Goal: Task Accomplishment & Management: Use online tool/utility

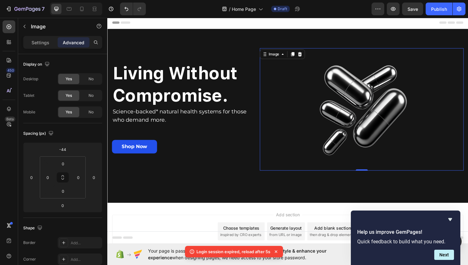
scroll to position [40, 0]
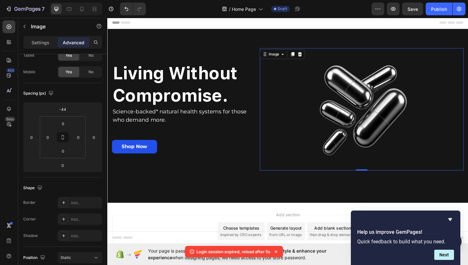
click at [300, 132] on div at bounding box center [377, 115] width 216 height 130
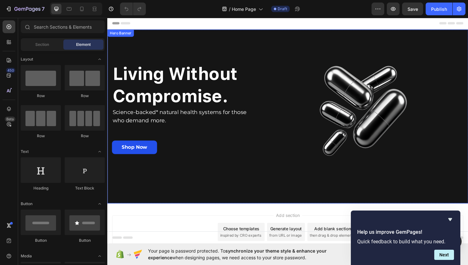
click at [235, 54] on div "Living Without Compromise. Heading Science-backed* natural health systems for t…" at bounding box center [298, 122] width 373 height 164
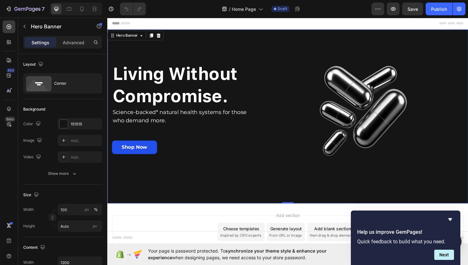
click at [224, 50] on div "Living Without Compromise. Heading Science-backed* natural health systems for t…" at bounding box center [298, 122] width 373 height 164
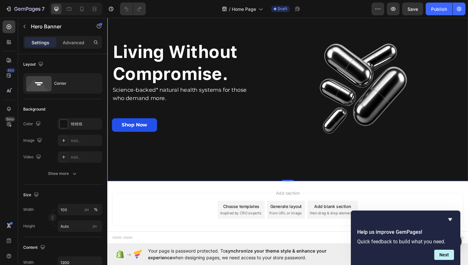
scroll to position [15, 0]
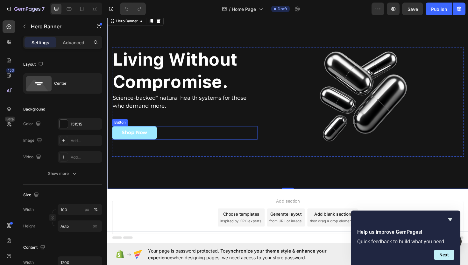
click at [155, 139] on button "Shop Now" at bounding box center [136, 139] width 48 height 14
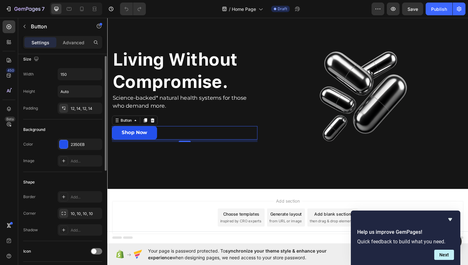
scroll to position [5, 0]
click at [73, 111] on div "12, 14, 12, 14" at bounding box center [80, 107] width 45 height 11
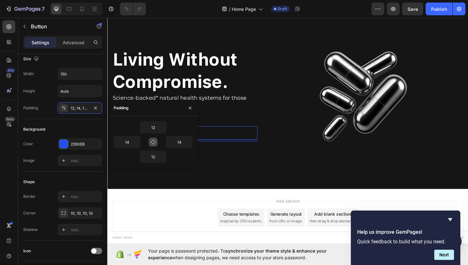
click at [151, 140] on icon "button" at bounding box center [153, 142] width 5 height 5
type input "12"
click at [189, 109] on icon "button" at bounding box center [190, 107] width 5 height 5
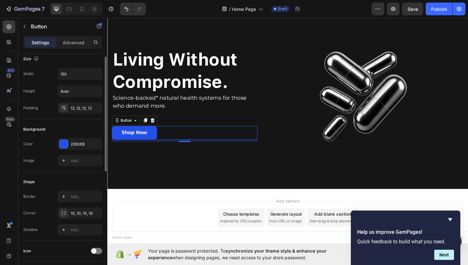
click at [70, 118] on div "Size Width 150 Height Auto Padding 12, 12, 12, 12" at bounding box center [62, 84] width 79 height 70
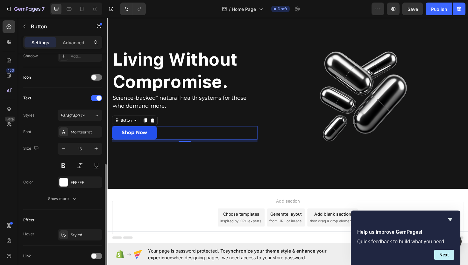
scroll to position [228, 0]
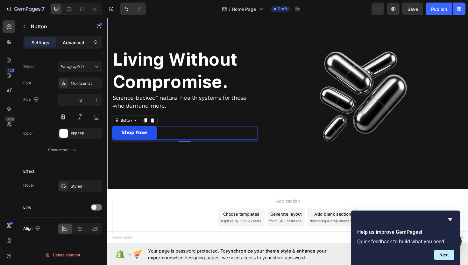
click at [71, 45] on p "Advanced" at bounding box center [74, 42] width 22 height 7
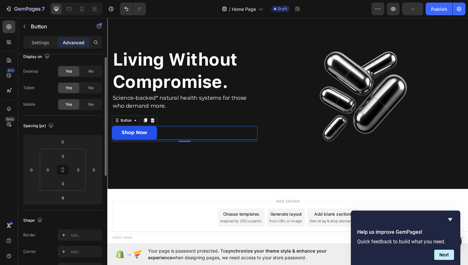
scroll to position [0, 0]
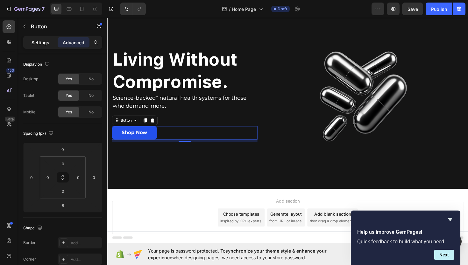
click at [47, 43] on p "Settings" at bounding box center [41, 42] width 18 height 7
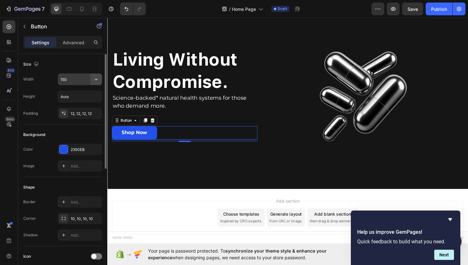
click at [95, 78] on icon "button" at bounding box center [96, 79] width 6 height 6
click at [74, 78] on input "150" at bounding box center [80, 79] width 44 height 11
type input "120"
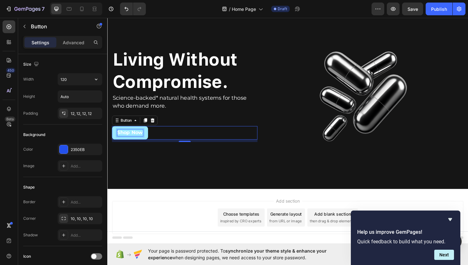
click at [120, 138] on p "Shop Now" at bounding box center [131, 139] width 27 height 7
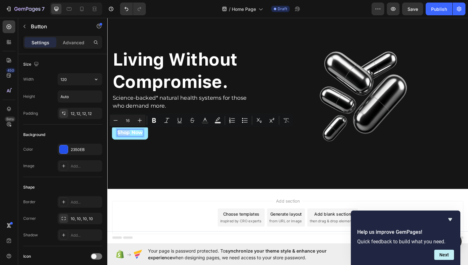
click at [120, 138] on p "Shop Now" at bounding box center [131, 139] width 27 height 7
click at [140, 123] on icon "Editor contextual toolbar" at bounding box center [140, 120] width 6 height 6
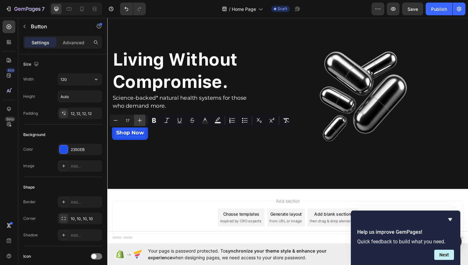
click at [140, 123] on icon "Editor contextual toolbar" at bounding box center [140, 120] width 6 height 6
click at [120, 122] on button "Minus" at bounding box center [115, 120] width 11 height 11
click at [142, 120] on icon "Editor contextual toolbar" at bounding box center [140, 120] width 6 height 6
type input "18"
click at [83, 112] on div "12, 12, 12, 12" at bounding box center [80, 114] width 18 height 6
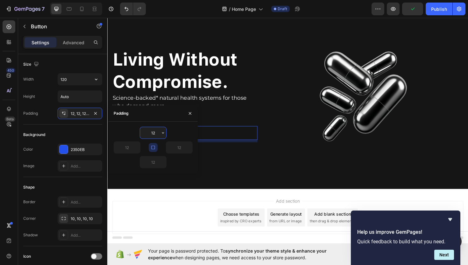
click at [150, 135] on input "12" at bounding box center [153, 132] width 26 height 11
type input "4"
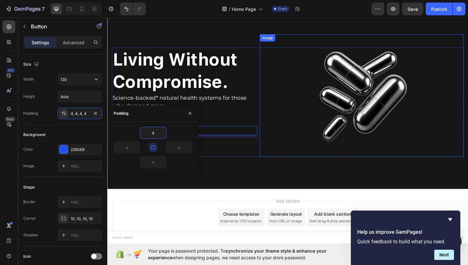
click at [293, 127] on div at bounding box center [377, 100] width 216 height 130
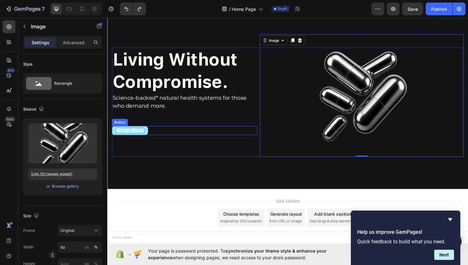
click at [132, 135] on span "Shop Now" at bounding box center [131, 136] width 31 height 7
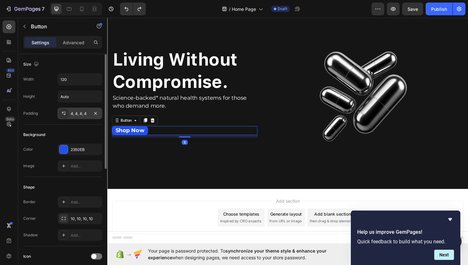
click at [71, 113] on div "4, 4, 4, 4" at bounding box center [80, 114] width 18 height 6
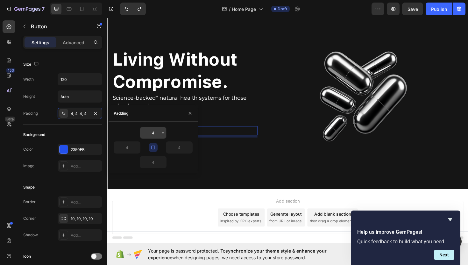
click at [152, 133] on input "4" at bounding box center [153, 132] width 26 height 11
type input "12"
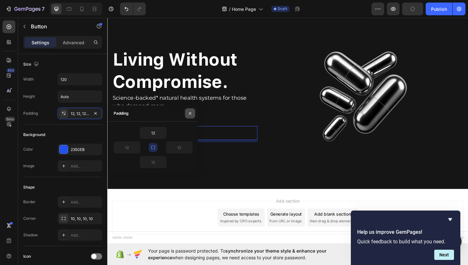
click at [188, 115] on icon "button" at bounding box center [190, 113] width 5 height 5
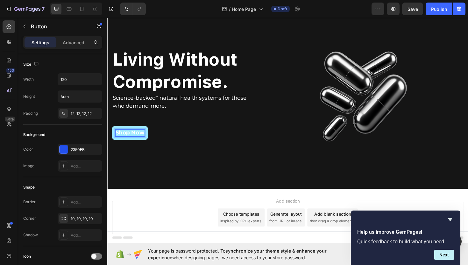
click at [134, 142] on span "Shop Now" at bounding box center [131, 139] width 31 height 7
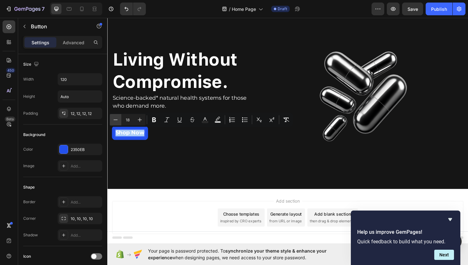
click at [120, 120] on button "Minus" at bounding box center [115, 119] width 11 height 11
type input "17"
click at [164, 142] on div "Shop Now Button 8" at bounding box center [189, 139] width 154 height 15
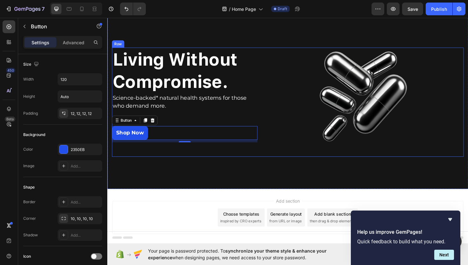
click at [194, 127] on div "Living Without Compromise. Heading Science-backed* natural health systems for t…" at bounding box center [189, 107] width 154 height 116
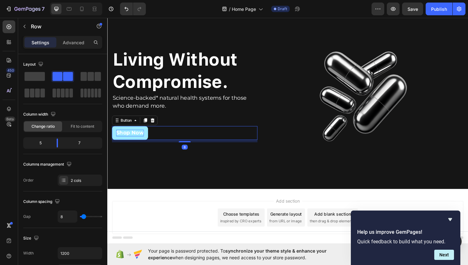
click at [144, 137] on span "Shop Now" at bounding box center [131, 139] width 29 height 6
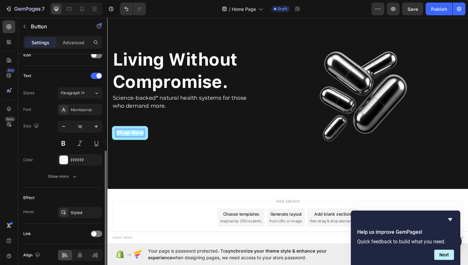
scroll to position [198, 0]
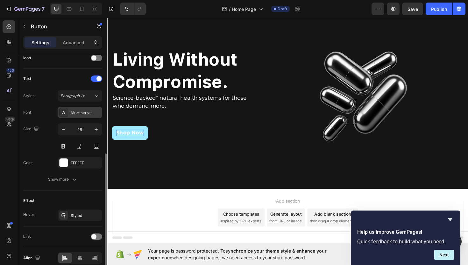
click at [83, 115] on div "Montserrat" at bounding box center [86, 113] width 30 height 6
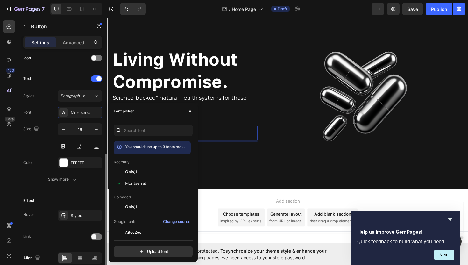
click at [42, 107] on div "Font Montserrat" at bounding box center [62, 112] width 79 height 11
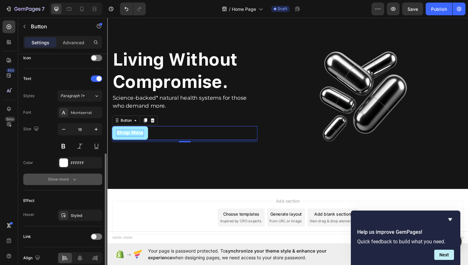
click at [66, 175] on button "Show more" at bounding box center [62, 179] width 79 height 11
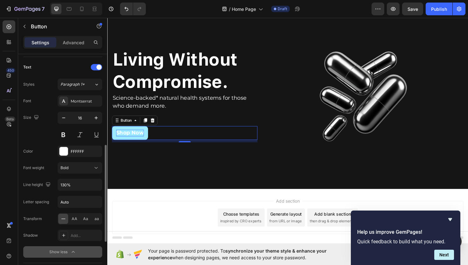
scroll to position [211, 0]
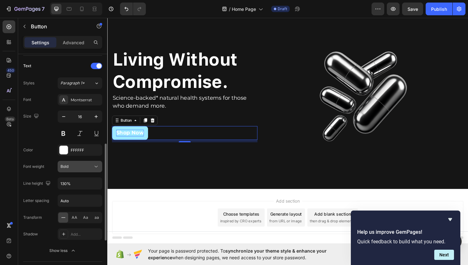
click at [76, 164] on div "Bold" at bounding box center [77, 167] width 32 height 6
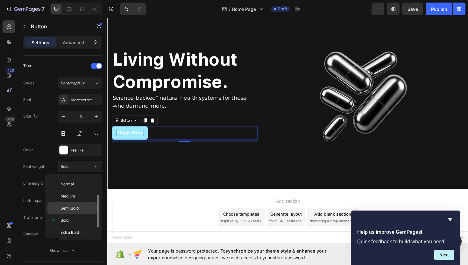
click at [89, 209] on p "Semi Bold" at bounding box center [78, 208] width 34 height 6
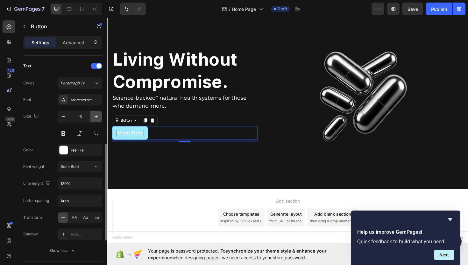
click at [93, 114] on icon "button" at bounding box center [96, 116] width 6 height 6
click at [94, 114] on icon "button" at bounding box center [96, 116] width 6 height 6
click at [93, 120] on button "button" at bounding box center [95, 116] width 11 height 11
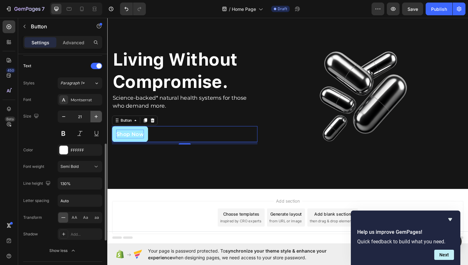
click at [93, 120] on button "button" at bounding box center [95, 116] width 11 height 11
click at [67, 118] on icon "button" at bounding box center [64, 116] width 6 height 6
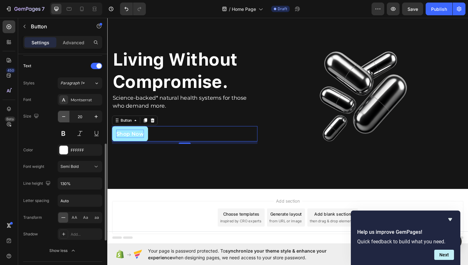
click at [67, 118] on icon "button" at bounding box center [64, 116] width 6 height 6
type input "17"
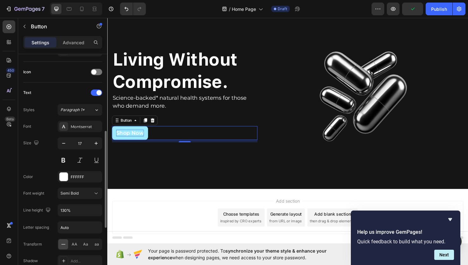
scroll to position [183, 0]
click at [132, 140] on span "Shop Now" at bounding box center [131, 140] width 29 height 6
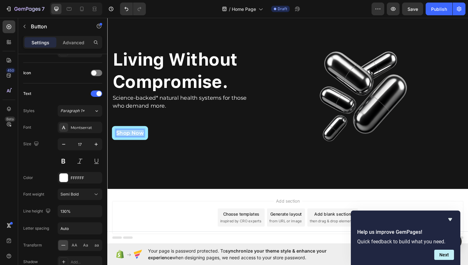
click at [132, 140] on span "Shop Now" at bounding box center [131, 140] width 29 height 6
click at [142, 120] on icon "Editor contextual toolbar" at bounding box center [140, 120] width 6 height 6
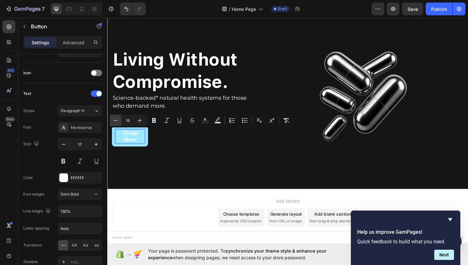
click at [115, 120] on icon "Editor contextual toolbar" at bounding box center [116, 120] width 4 height 0
type input "18"
click at [70, 97] on div "Text" at bounding box center [62, 94] width 79 height 10
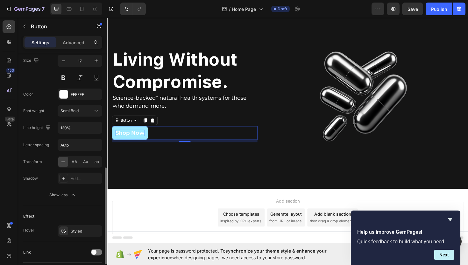
scroll to position [268, 0]
click at [77, 227] on div "Styled" at bounding box center [80, 230] width 18 height 6
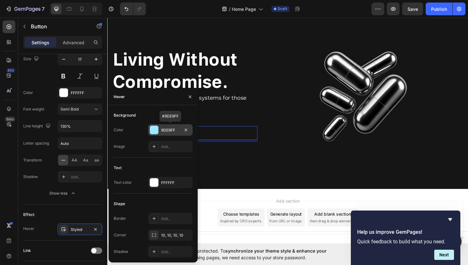
click at [154, 128] on div at bounding box center [154, 130] width 8 height 8
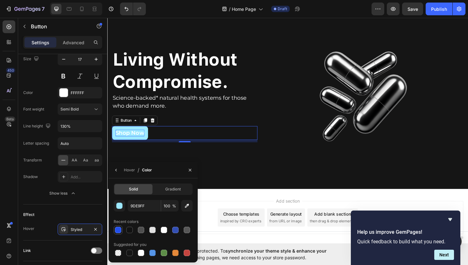
click at [118, 228] on div at bounding box center [118, 230] width 6 height 6
type input "2350EB"
click at [122, 171] on div "Hover / Color" at bounding box center [132, 170] width 46 height 16
click at [117, 170] on icon "button" at bounding box center [116, 170] width 5 height 5
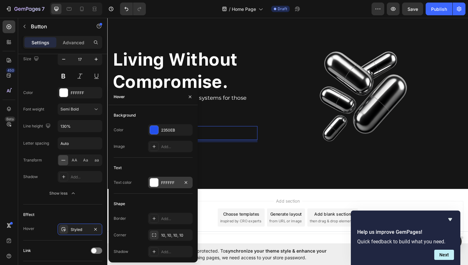
click at [153, 182] on div at bounding box center [154, 182] width 8 height 8
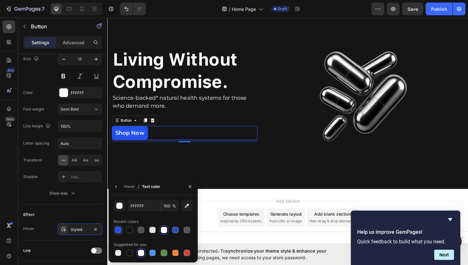
click at [117, 228] on div at bounding box center [118, 230] width 6 height 6
type input "2350EB"
click at [117, 187] on icon "button" at bounding box center [116, 186] width 5 height 5
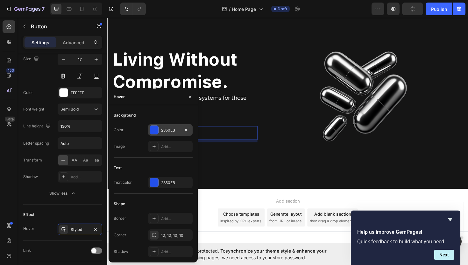
click at [153, 132] on div at bounding box center [154, 130] width 8 height 8
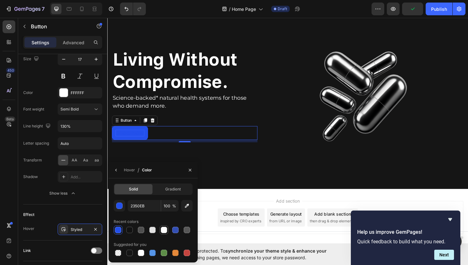
click at [162, 230] on div at bounding box center [164, 230] width 6 height 6
type input "FFFFFF"
click at [172, 143] on div "Shop Now Button 8" at bounding box center [189, 139] width 154 height 15
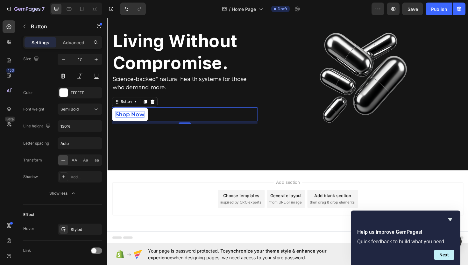
scroll to position [31, 0]
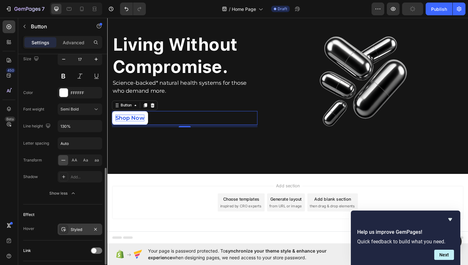
click at [80, 225] on div "Styled" at bounding box center [80, 229] width 45 height 11
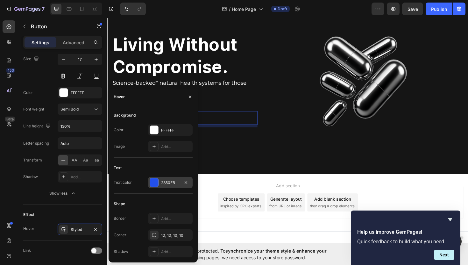
click at [152, 182] on div at bounding box center [154, 182] width 8 height 8
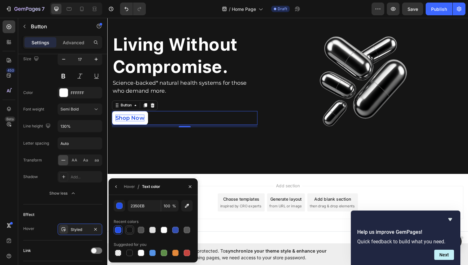
click at [130, 231] on div at bounding box center [129, 230] width 6 height 6
type input "121212"
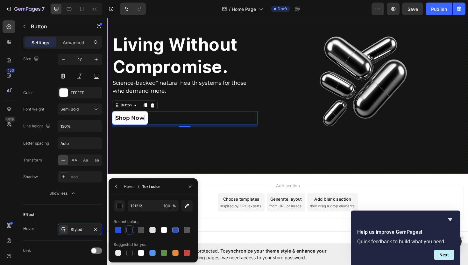
click at [166, 162] on div "Living Without Compromise. Heading Science-backed* natural health systems for t…" at bounding box center [298, 91] width 373 height 164
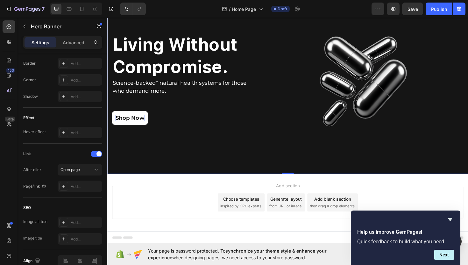
scroll to position [0, 0]
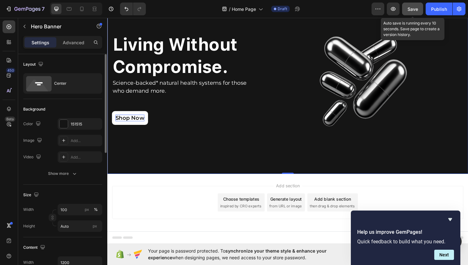
click at [409, 7] on span "Save" at bounding box center [413, 8] width 11 height 5
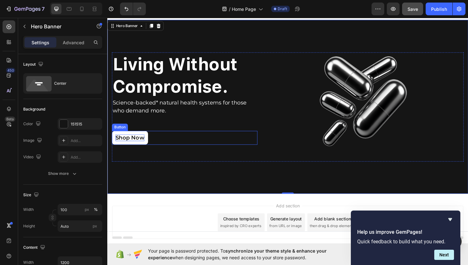
scroll to position [11, 0]
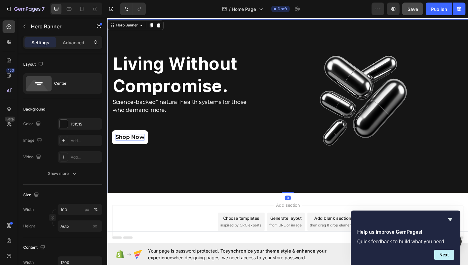
drag, startPoint x: 300, startPoint y: 202, endPoint x: 301, endPoint y: 198, distance: 4.2
click at [301, 198] on div "Living Without Compromise. Heading Science-backed* natural health systems for t…" at bounding box center [298, 111] width 382 height 184
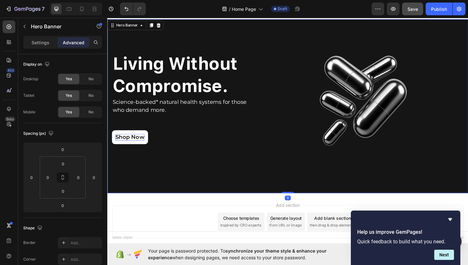
click at [294, 181] on div "Living Without Compromise. Heading Science-backed* natural health systems for t…" at bounding box center [298, 112] width 373 height 164
drag, startPoint x: 300, startPoint y: 203, endPoint x: 300, endPoint y: 171, distance: 31.9
click at [300, 171] on div "Living Without Compromise. Heading Science-backed* natural health systems for t…" at bounding box center [298, 111] width 382 height 184
click at [266, 152] on div "Shop Now Button" at bounding box center [189, 144] width 154 height 15
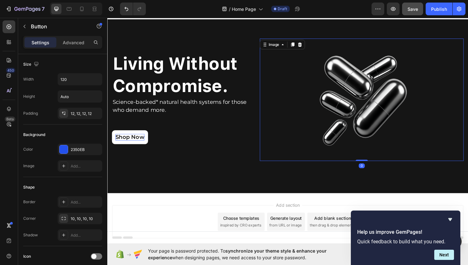
click at [281, 152] on div at bounding box center [377, 105] width 216 height 130
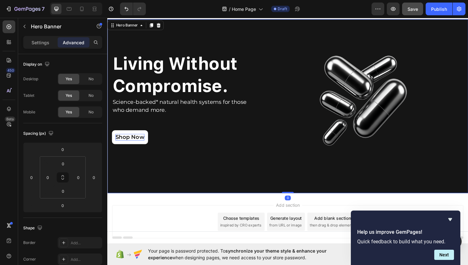
click at [267, 174] on div "Living Without Compromise. Heading Science-backed* natural health systems for t…" at bounding box center [298, 112] width 373 height 164
drag, startPoint x: 299, startPoint y: 202, endPoint x: 299, endPoint y: 194, distance: 8.0
click at [299, 194] on div "Living Without Compromise. Heading Science-backed* natural health systems for t…" at bounding box center [298, 111] width 382 height 184
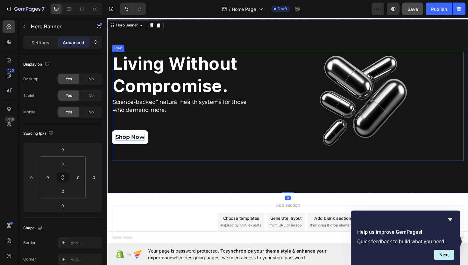
click at [265, 134] on div "Living Without Compromise. Heading Science-backed* natural health systems for t…" at bounding box center [189, 112] width 154 height 116
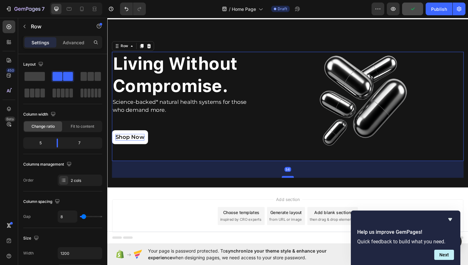
drag, startPoint x: 299, startPoint y: 192, endPoint x: 300, endPoint y: 186, distance: 6.4
click at [300, 186] on div at bounding box center [298, 186] width 13 height 2
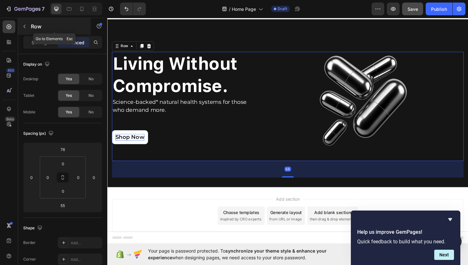
click at [24, 28] on icon "button" at bounding box center [24, 26] width 5 height 5
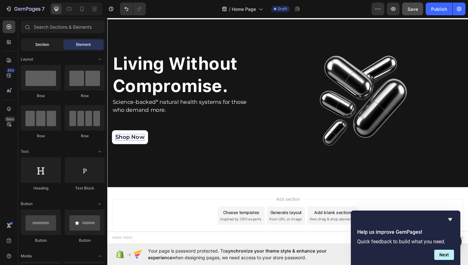
click at [48, 45] on span "Section" at bounding box center [42, 45] width 14 height 6
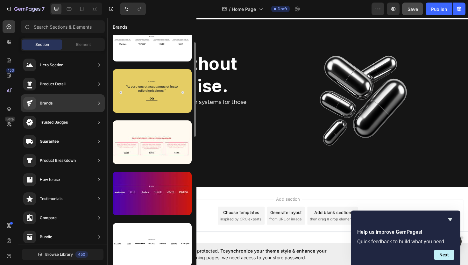
scroll to position [18, 0]
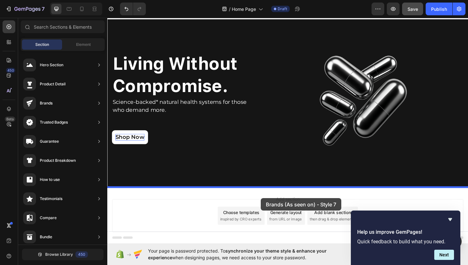
drag, startPoint x: 261, startPoint y: 156, endPoint x: 270, endPoint y: 209, distance: 53.4
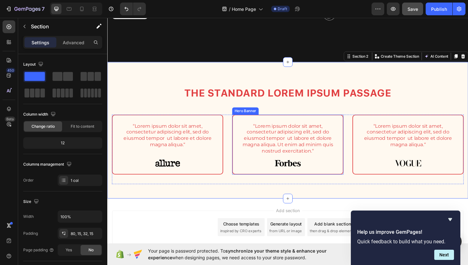
scroll to position [143, 0]
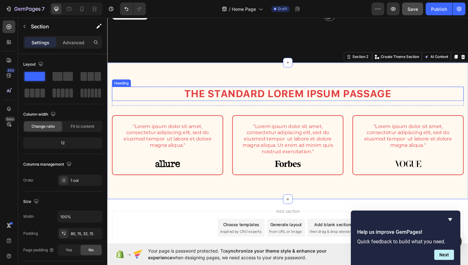
click at [258, 99] on h2 "The standard Lorem Ipsum passage" at bounding box center [298, 98] width 373 height 15
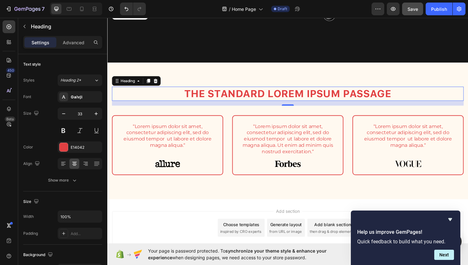
click at [254, 97] on h2 "The standard Lorem Ipsum passage" at bounding box center [298, 98] width 373 height 15
click at [254, 97] on p "The standard Lorem Ipsum passage" at bounding box center [298, 98] width 371 height 14
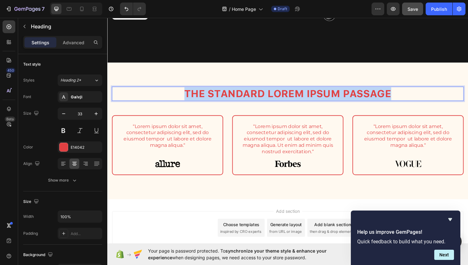
click at [254, 97] on p "The standard Lorem Ipsum passage" at bounding box center [298, 98] width 371 height 14
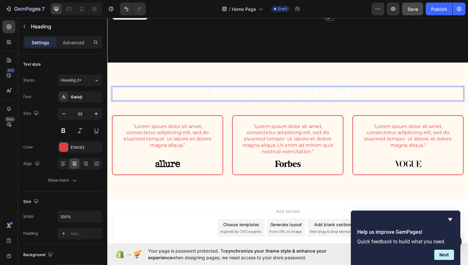
click at [254, 97] on strong "Why Choose Superhuman?" at bounding box center [298, 98] width 163 height 12
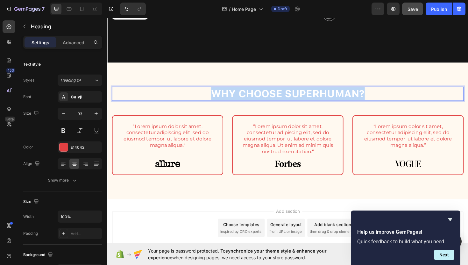
click at [254, 97] on strong "Why Choose Superhuman?" at bounding box center [298, 98] width 163 height 12
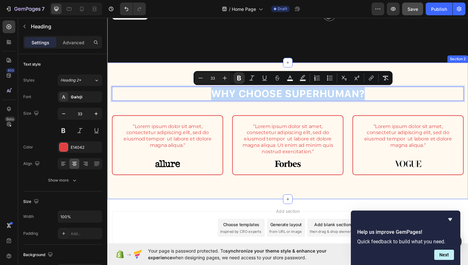
click at [160, 75] on div "Why Choose Superhuman? Heading 16 Row “Lorem ipsum dolor sit amet, consectetur …" at bounding box center [298, 137] width 382 height 145
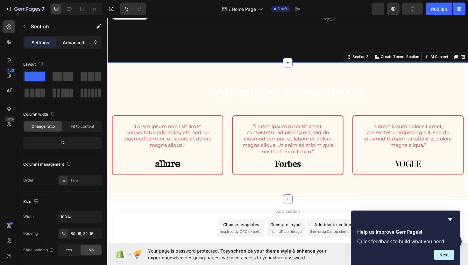
click at [63, 47] on div "Advanced" at bounding box center [74, 42] width 32 height 10
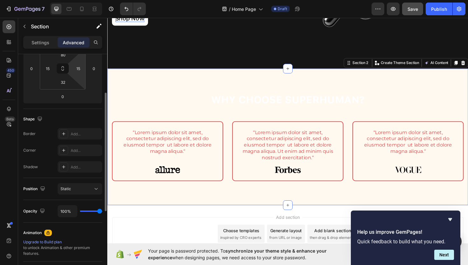
scroll to position [0, 0]
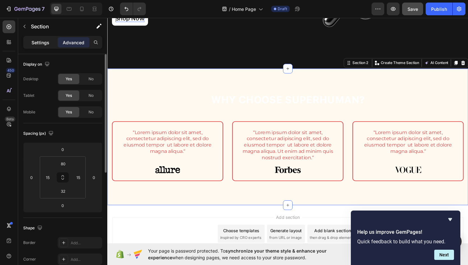
click at [46, 41] on p "Settings" at bounding box center [41, 42] width 18 height 7
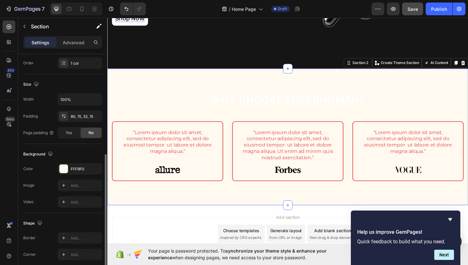
scroll to position [137, 0]
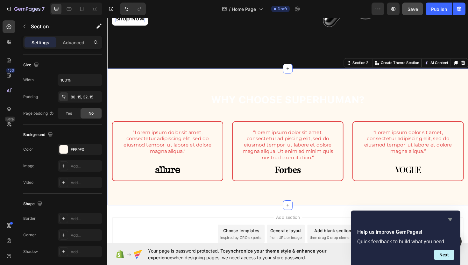
click at [452, 219] on icon "Hide survey" at bounding box center [451, 220] width 8 height 8
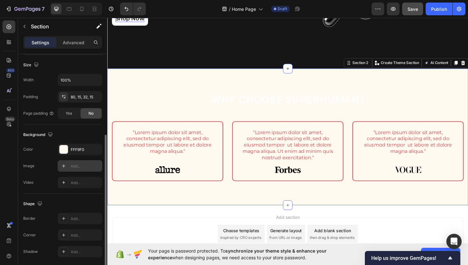
click at [65, 167] on icon at bounding box center [63, 165] width 5 height 5
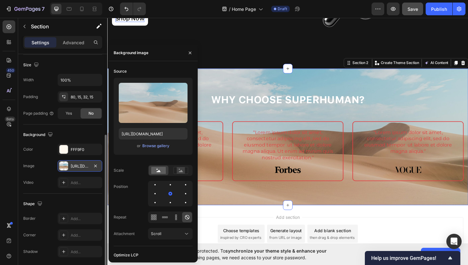
drag, startPoint x: 154, startPoint y: 135, endPoint x: 408, endPoint y: 0, distance: 287.7
click at [144, 145] on div "Browse gallery" at bounding box center [155, 146] width 27 height 6
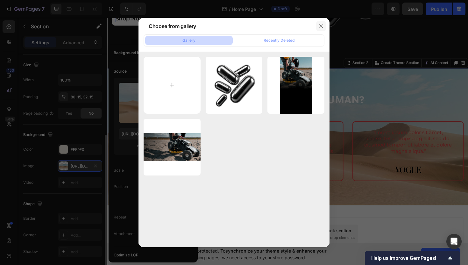
click at [321, 25] on icon "button" at bounding box center [321, 26] width 4 height 4
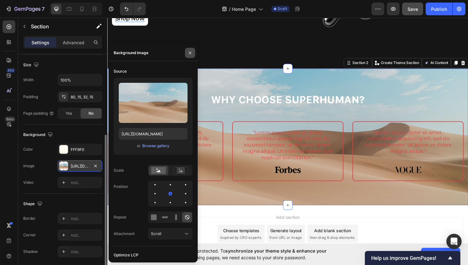
click at [190, 53] on icon "button" at bounding box center [190, 52] width 5 height 5
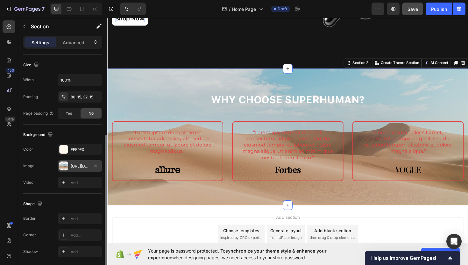
click at [73, 166] on div "[URL][DOMAIN_NAME]" at bounding box center [80, 166] width 18 height 6
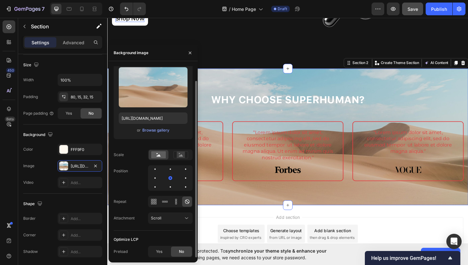
scroll to position [0, 0]
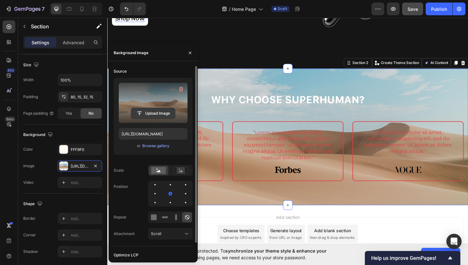
click at [164, 115] on input "file" at bounding box center [153, 113] width 44 height 11
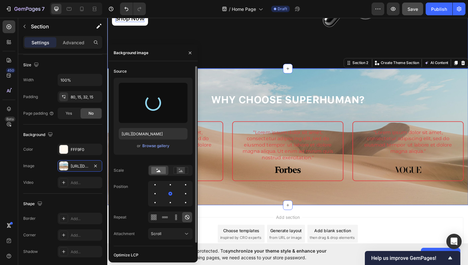
type input "[URL][DOMAIN_NAME]"
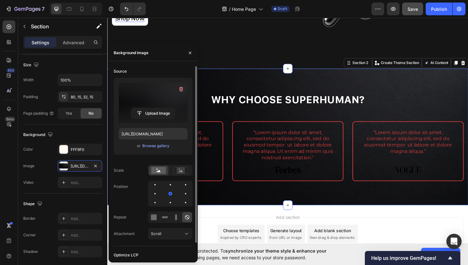
click at [267, 86] on div "⁠⁠⁠⁠⁠⁠⁠ Why Choose Superhuman? Heading Row “Lorem ipsum dolor sit amet, consect…" at bounding box center [298, 144] width 382 height 145
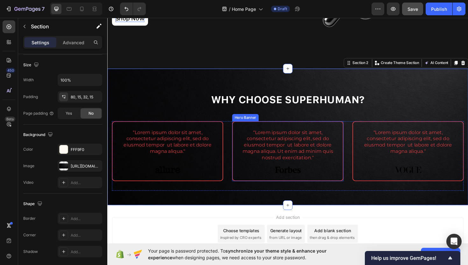
click at [257, 128] on div "“Lorem ipsum dolor sit amet, consectetur adipiscing elit, sed do eiusmod tempor…" at bounding box center [298, 159] width 117 height 62
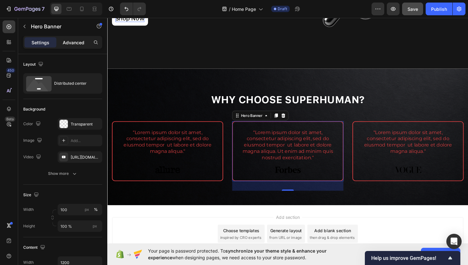
click at [68, 39] on p "Advanced" at bounding box center [74, 42] width 22 height 7
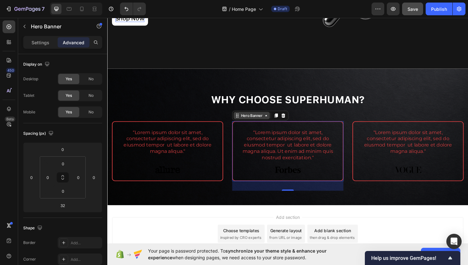
click at [263, 121] on div "Hero Banner" at bounding box center [259, 121] width 25 height 6
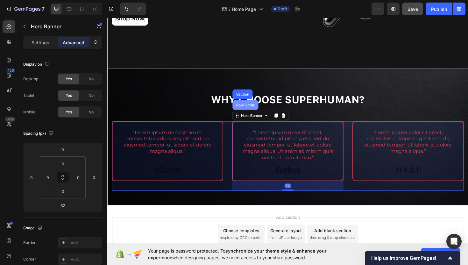
click at [261, 113] on div "Row 3 cols" at bounding box center [253, 110] width 27 height 10
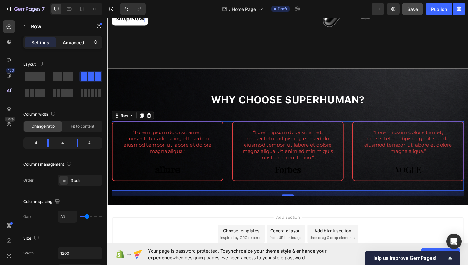
click at [75, 43] on p "Advanced" at bounding box center [74, 42] width 22 height 7
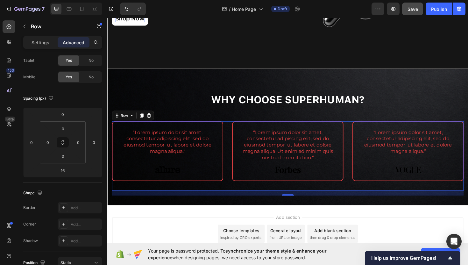
scroll to position [19, 0]
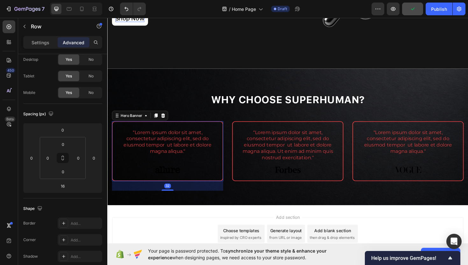
click at [164, 129] on div "“Lorem ipsum dolor sit amet, consectetur adipiscing elit, sed do eiusmod tempor…" at bounding box center [171, 159] width 117 height 62
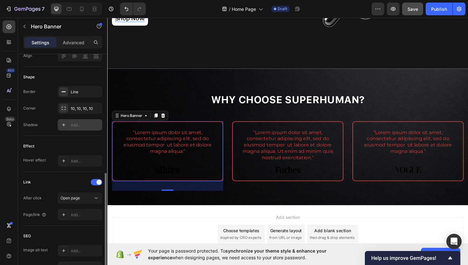
scroll to position [232, 0]
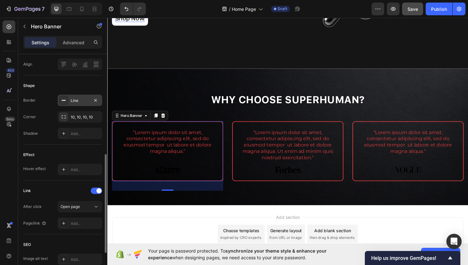
click at [73, 101] on div "Line" at bounding box center [80, 101] width 18 height 6
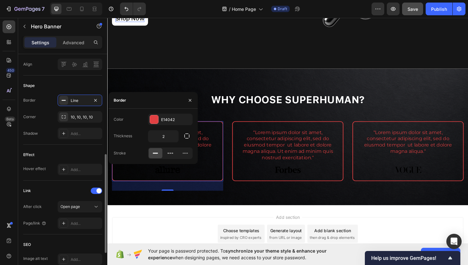
click at [72, 86] on div "Shape" at bounding box center [62, 86] width 79 height 10
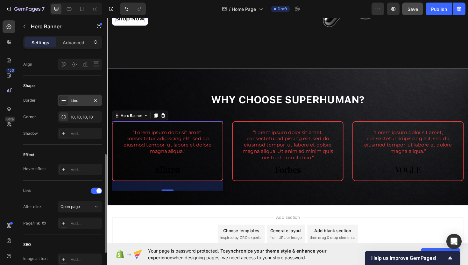
click at [77, 105] on div "Line" at bounding box center [80, 100] width 45 height 11
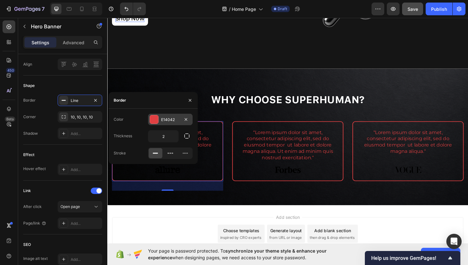
click at [169, 119] on div "E14042" at bounding box center [170, 120] width 18 height 6
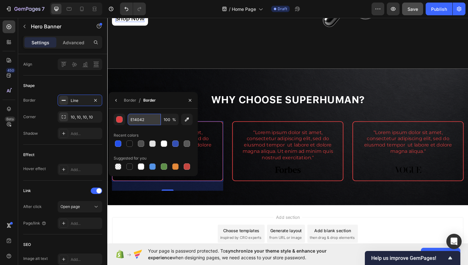
click at [148, 119] on input "E14042" at bounding box center [144, 119] width 33 height 11
click at [144, 117] on input "787762" at bounding box center [144, 119] width 33 height 11
type input "787672"
click at [188, 100] on icon "button" at bounding box center [190, 100] width 5 height 5
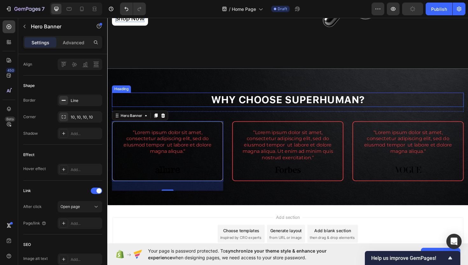
click at [193, 97] on h2 "⁠⁠⁠⁠⁠⁠⁠ Why Choose Superhuman?" at bounding box center [298, 104] width 373 height 15
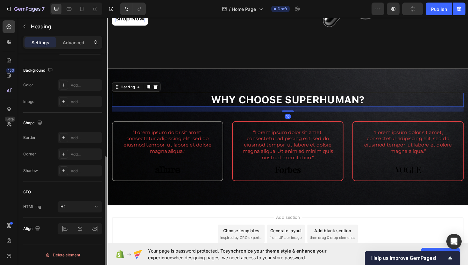
scroll to position [0, 0]
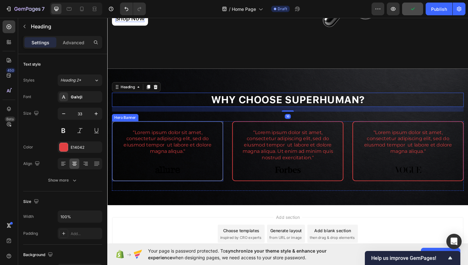
click at [206, 132] on div "“Lorem ipsum dolor sit amet, consectetur adipiscing elit, sed do eiusmod tempor…" at bounding box center [171, 159] width 117 height 62
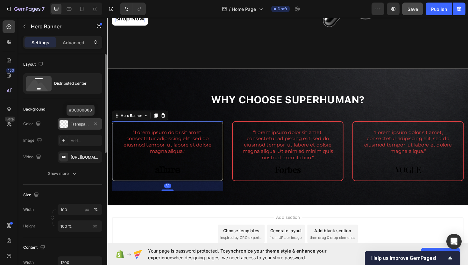
click at [75, 124] on div "Transparent" at bounding box center [80, 124] width 18 height 6
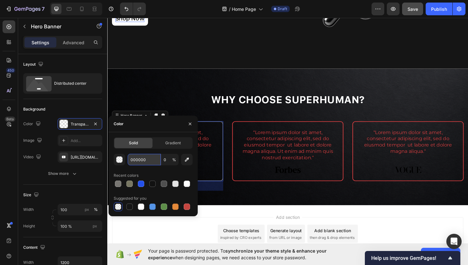
click at [139, 157] on input "000000" at bounding box center [144, 159] width 33 height 11
type input "242"
type input "100"
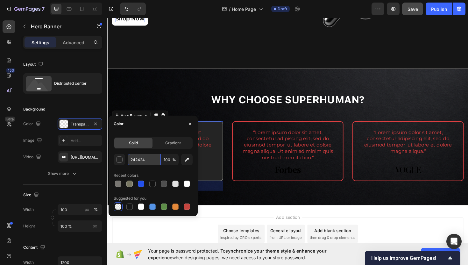
type input "242424"
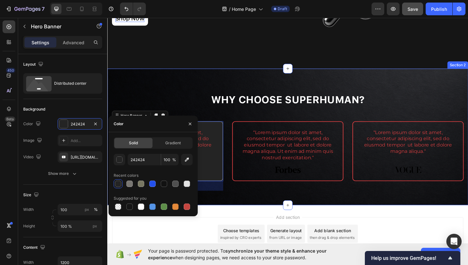
click at [196, 87] on div "⁠⁠⁠⁠⁠⁠⁠ Why Choose Superhuman? Heading Row “Lorem ipsum dolor sit amet, consect…" at bounding box center [298, 144] width 382 height 145
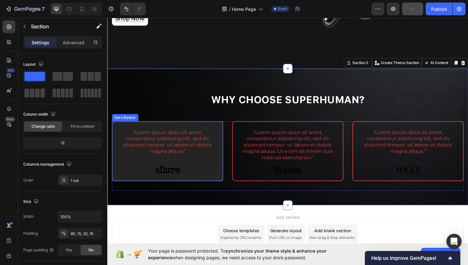
click at [154, 132] on div "“Lorem ipsum dolor sit amet, consectetur adipiscing elit, sed do eiusmod tempor…" at bounding box center [171, 159] width 117 height 62
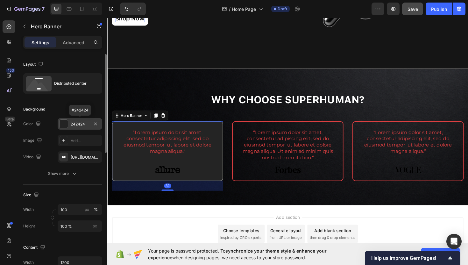
click at [65, 124] on div at bounding box center [64, 124] width 8 height 8
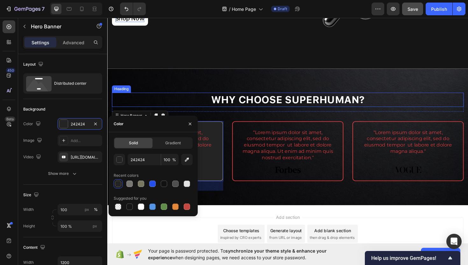
click at [200, 98] on p "⁠⁠⁠⁠⁠⁠⁠ Why Choose Superhuman?" at bounding box center [298, 105] width 371 height 14
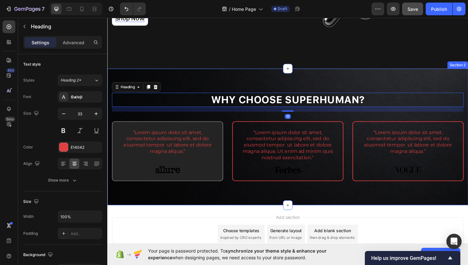
click at [197, 81] on div "⁠⁠⁠⁠⁠⁠⁠ Why Choose Superhuman? Heading 16 Row “Lorem ipsum dolor sit amet, cons…" at bounding box center [298, 144] width 382 height 145
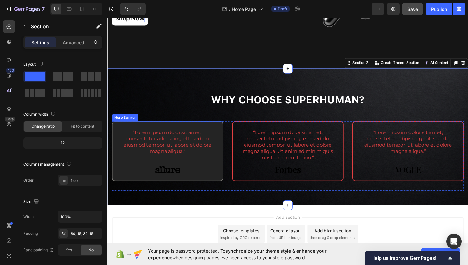
click at [140, 172] on div "“Lorem ipsum dolor sit amet, consectetur adipiscing elit, sed do eiusmod tempor…" at bounding box center [170, 159] width 101 height 47
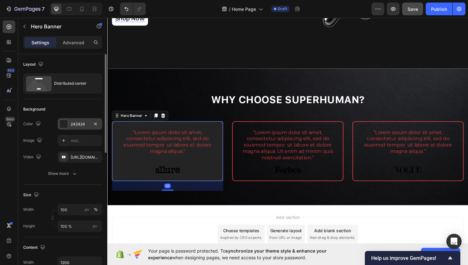
click at [68, 122] on div at bounding box center [63, 123] width 9 height 9
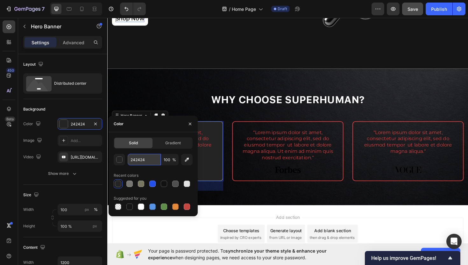
click at [144, 158] on input "242424" at bounding box center [144, 159] width 33 height 11
type input "1B1B1C"
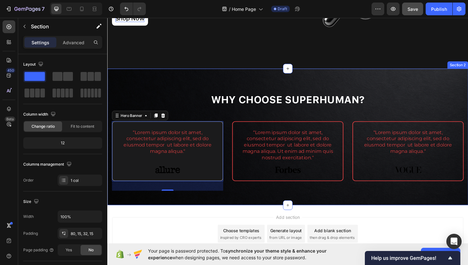
click at [186, 92] on div "⁠⁠⁠⁠⁠⁠⁠ Why Choose Superhuman? Heading Row “Lorem ipsum dolor sit amet, consect…" at bounding box center [298, 144] width 382 height 145
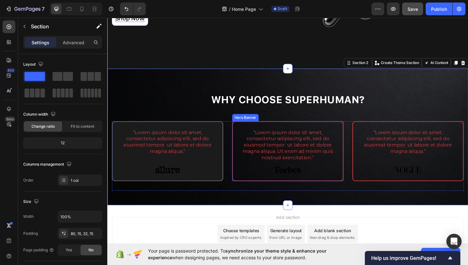
click at [266, 128] on div "“Lorem ipsum dolor sit amet, consectetur adipiscing elit, sed do eiusmod tempor…" at bounding box center [298, 159] width 117 height 62
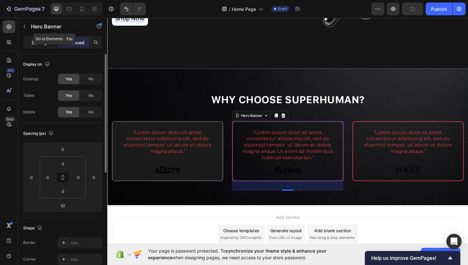
click at [40, 43] on p "Settings" at bounding box center [41, 42] width 18 height 7
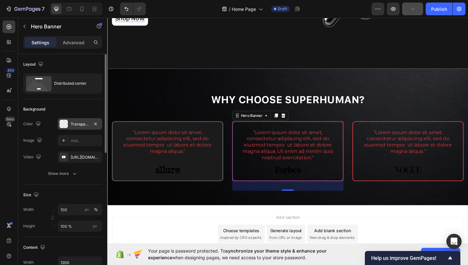
click at [65, 125] on div at bounding box center [64, 124] width 8 height 8
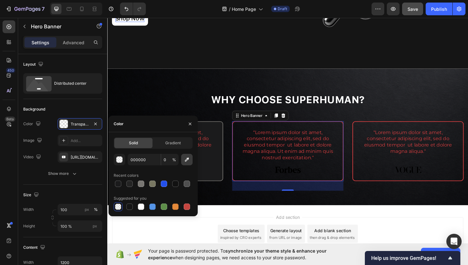
click at [190, 162] on icon "button" at bounding box center [187, 159] width 6 height 6
type input "1B1B1C"
type input "100"
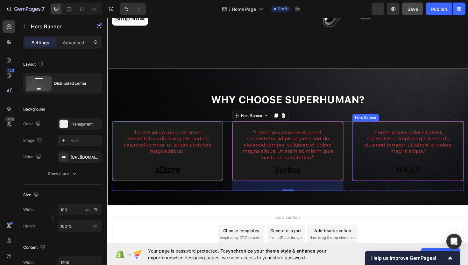
click at [381, 170] on div "“Lorem ipsum dolor sit amet, consectetur adipiscing elit, sed do eiusmod tempor…" at bounding box center [425, 159] width 101 height 47
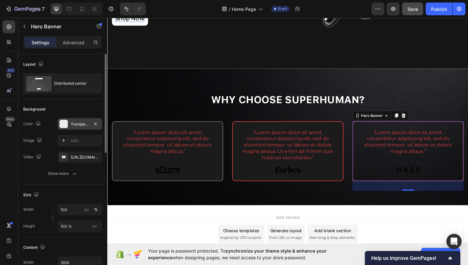
click at [63, 124] on div at bounding box center [64, 124] width 8 height 8
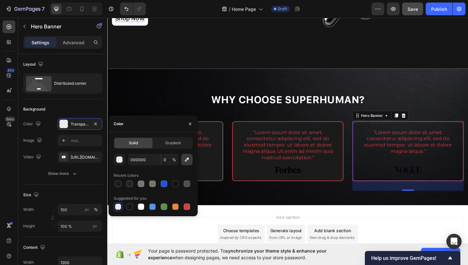
click at [189, 160] on icon "button" at bounding box center [187, 159] width 6 height 6
type input "1B1B1C"
type input "100"
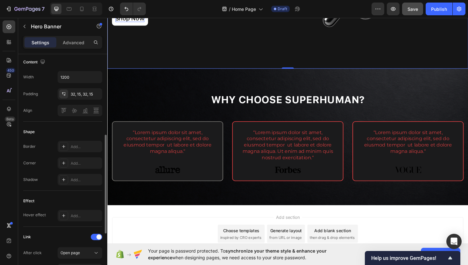
scroll to position [188, 0]
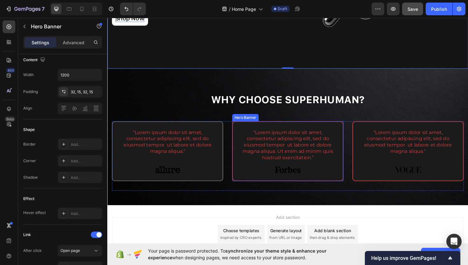
click at [269, 129] on div "“Lorem ipsum dolor sit amet, consectetur adipiscing elit, sed do eiusmod tempor…" at bounding box center [298, 159] width 117 height 62
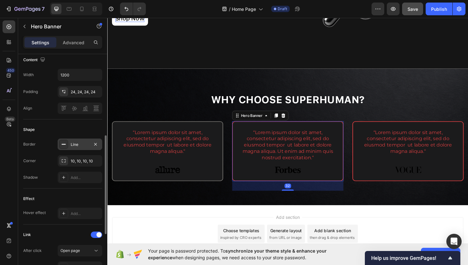
click at [75, 146] on div "Line" at bounding box center [80, 145] width 18 height 6
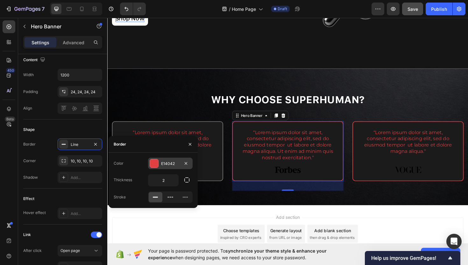
click at [152, 161] on div at bounding box center [154, 163] width 8 height 8
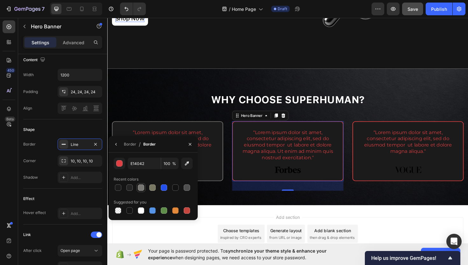
click at [142, 186] on div at bounding box center [141, 187] width 6 height 6
type input "787672"
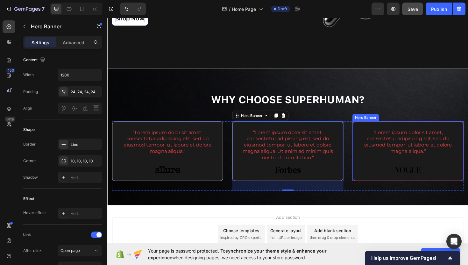
click at [373, 151] on div "“Lorem ipsum dolor sit amet, consectetur adipiscing elit, sed do eiusmod tempor…" at bounding box center [426, 159] width 117 height 62
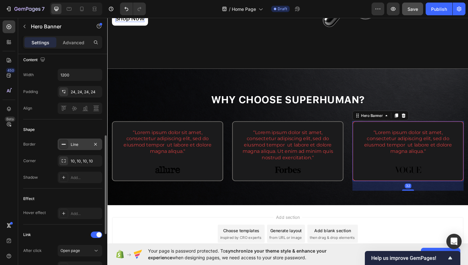
click at [63, 143] on icon at bounding box center [63, 144] width 5 height 5
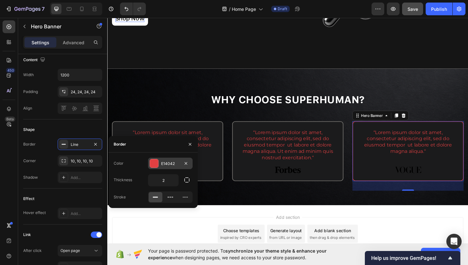
click at [153, 159] on div at bounding box center [154, 163] width 8 height 8
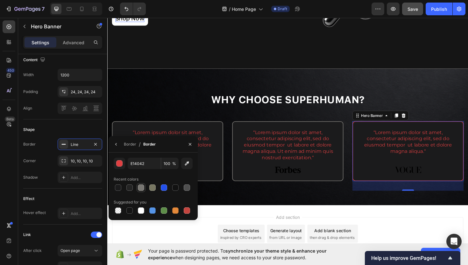
click at [139, 186] on div at bounding box center [141, 187] width 6 height 6
type input "787672"
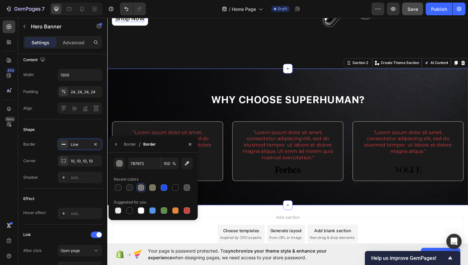
click at [242, 87] on div "⁠⁠⁠⁠⁠⁠⁠ Why Choose Superhuman? Heading Row “Lorem ipsum dolor sit amet, consect…" at bounding box center [298, 144] width 382 height 145
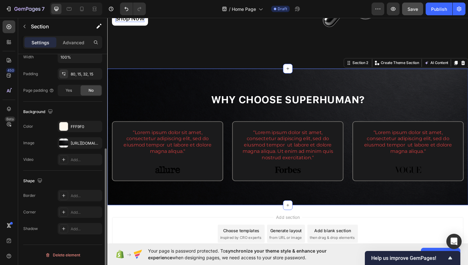
scroll to position [0, 0]
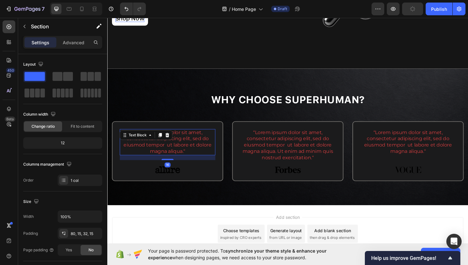
click at [193, 145] on p "“Lorem ipsum dolor sit amet, consectetur adipiscing elit, sed do eiusmod tempor…" at bounding box center [171, 149] width 100 height 26
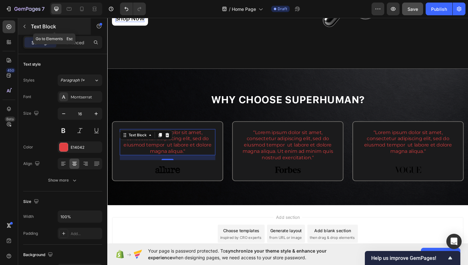
click at [27, 26] on button "button" at bounding box center [24, 26] width 10 height 10
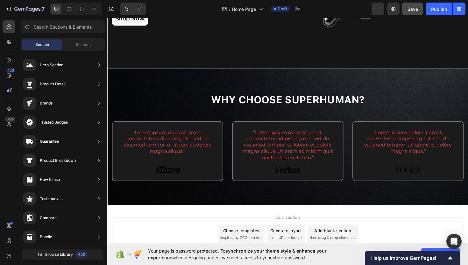
click at [85, 51] on div "Hero Section Product Detail Brands Trusted Badges Guarantee Product Breakdown H…" at bounding box center [62, 235] width 89 height 369
click at [85, 46] on span "Element" at bounding box center [83, 45] width 15 height 6
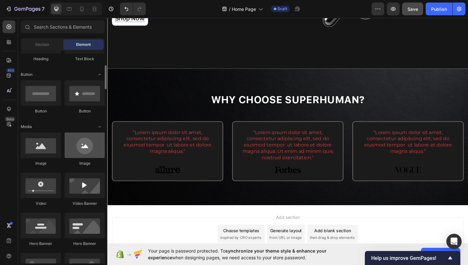
scroll to position [134, 0]
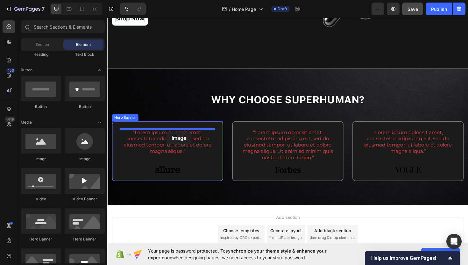
drag, startPoint x: 190, startPoint y: 159, endPoint x: 170, endPoint y: 139, distance: 28.8
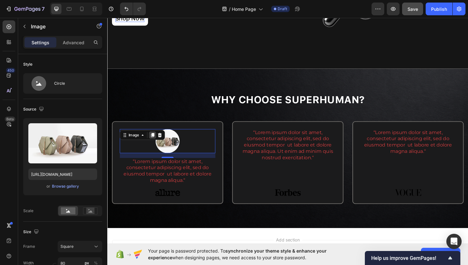
click at [154, 144] on icon at bounding box center [156, 142] width 4 height 4
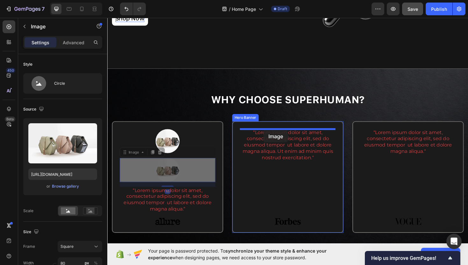
drag, startPoint x: 167, startPoint y: 184, endPoint x: 273, endPoint y: 137, distance: 116.2
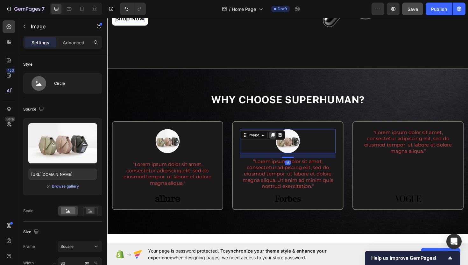
click at [281, 140] on icon at bounding box center [282, 142] width 5 height 5
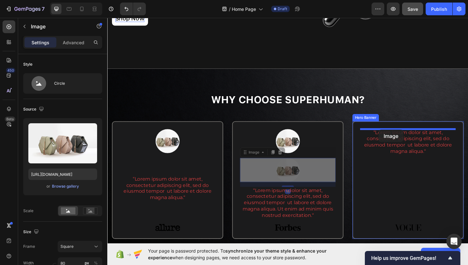
drag, startPoint x: 291, startPoint y: 182, endPoint x: 395, endPoint y: 136, distance: 112.9
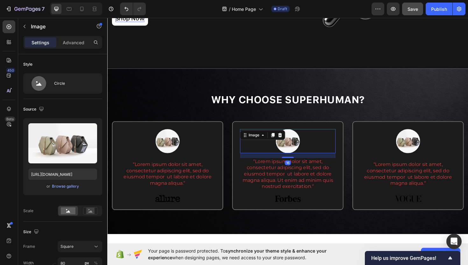
click at [304, 157] on img at bounding box center [298, 148] width 25 height 25
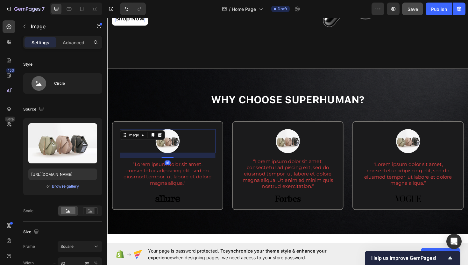
click at [171, 153] on img at bounding box center [170, 148] width 25 height 25
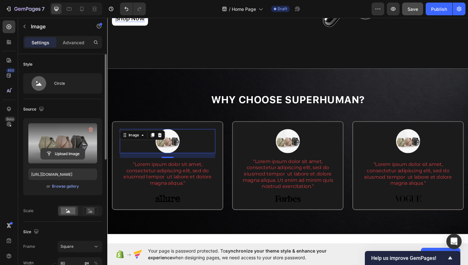
click at [71, 154] on input "file" at bounding box center [63, 153] width 44 height 11
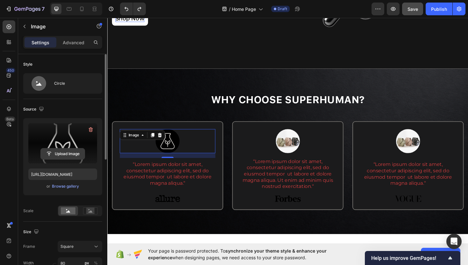
click at [68, 156] on input "file" at bounding box center [63, 153] width 44 height 11
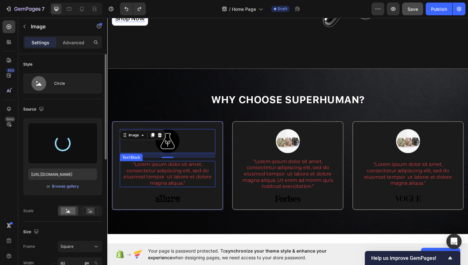
type input "[URL][DOMAIN_NAME]"
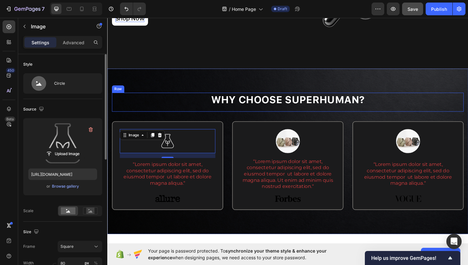
click at [210, 116] on div "⁠⁠⁠⁠⁠⁠⁠ Why Choose Superhuman? Heading" at bounding box center [298, 107] width 373 height 20
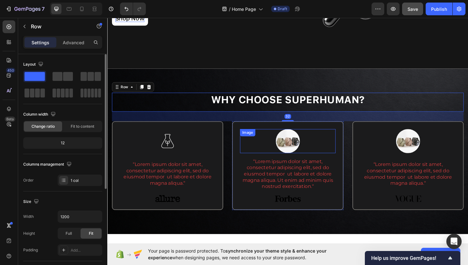
click at [295, 157] on img at bounding box center [298, 148] width 25 height 25
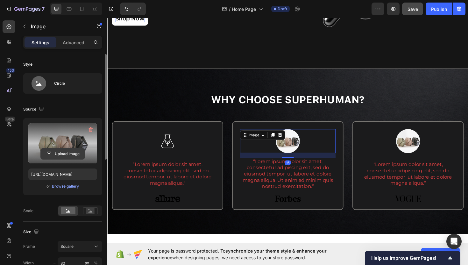
click at [69, 156] on input "file" at bounding box center [63, 153] width 44 height 11
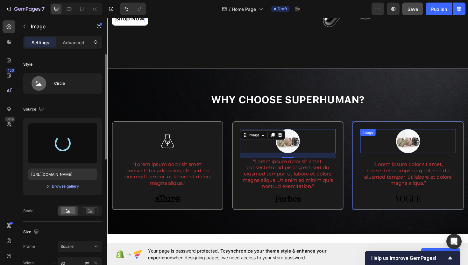
click at [429, 152] on img at bounding box center [425, 148] width 25 height 25
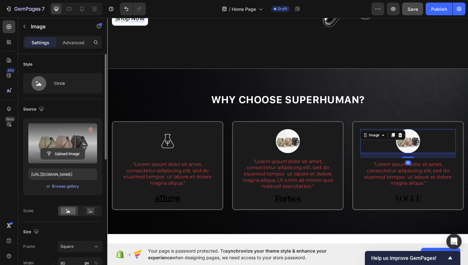
click at [59, 151] on input "file" at bounding box center [63, 153] width 44 height 11
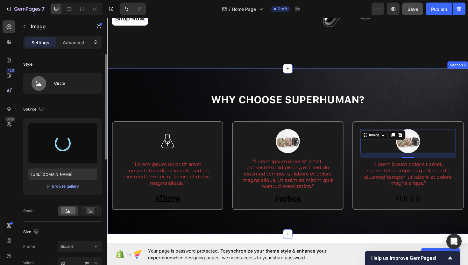
type input "[URL][DOMAIN_NAME]"
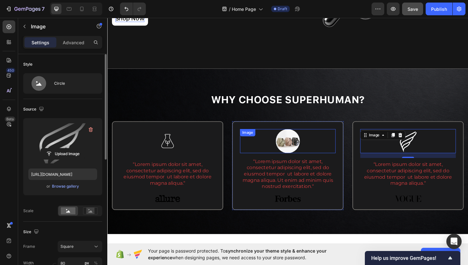
click at [287, 149] on img at bounding box center [298, 148] width 25 height 25
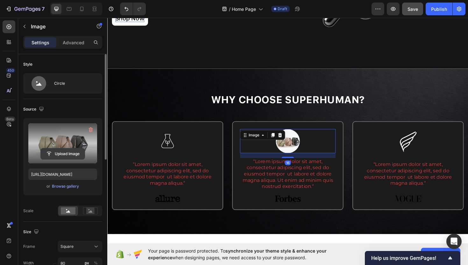
click at [61, 154] on input "file" at bounding box center [63, 153] width 44 height 11
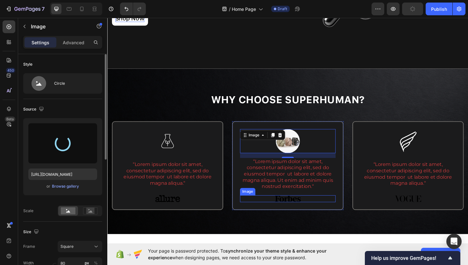
type input "[URL][DOMAIN_NAME]"
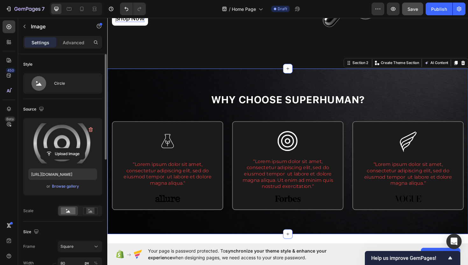
click at [353, 122] on div "⁠⁠⁠⁠⁠⁠⁠ Why Choose Superhuman? Heading Row Image “Lorem ipsum dolor sit amet, c…" at bounding box center [298, 167] width 373 height 140
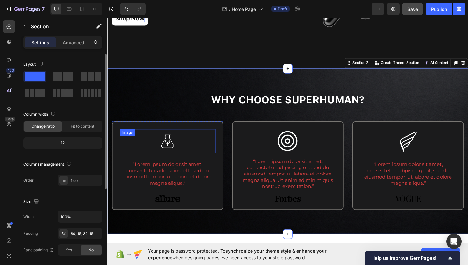
click at [176, 142] on img at bounding box center [170, 148] width 25 height 25
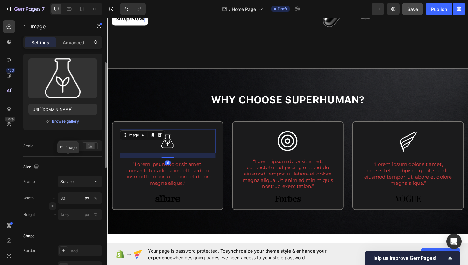
scroll to position [69, 0]
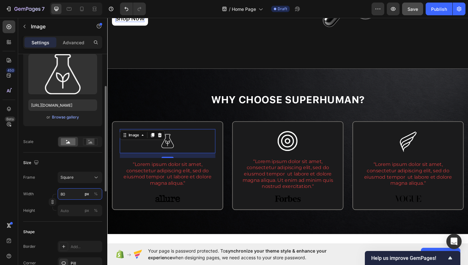
click at [71, 194] on input "80" at bounding box center [80, 193] width 45 height 11
click at [97, 195] on div "%" at bounding box center [96, 194] width 4 height 6
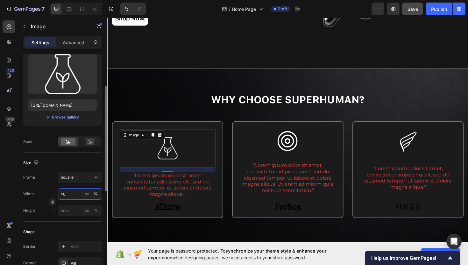
type input "4"
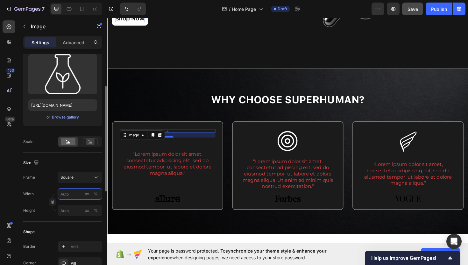
type input "3"
type input "30"
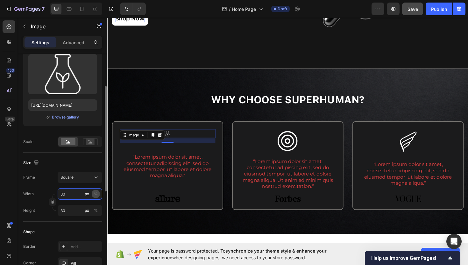
type input "30"
click at [96, 194] on div "%" at bounding box center [96, 194] width 4 height 6
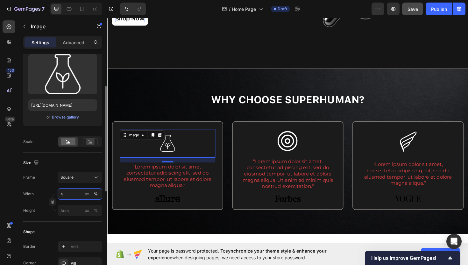
type input "40"
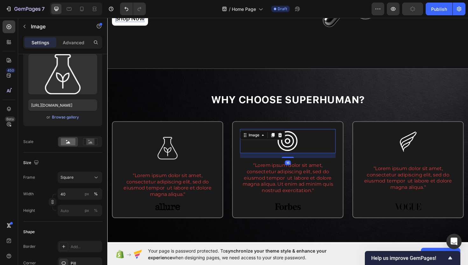
click at [294, 152] on img at bounding box center [298, 148] width 25 height 25
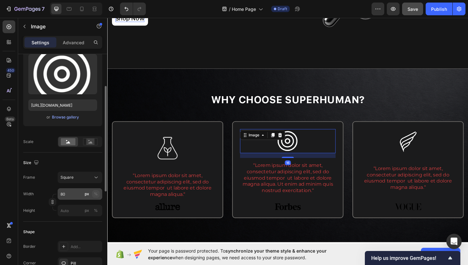
click at [94, 192] on div "%" at bounding box center [96, 194] width 4 height 6
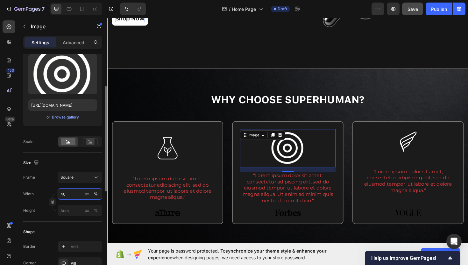
type input "4"
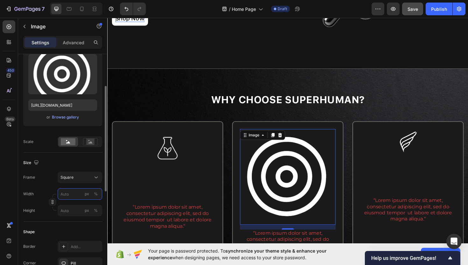
type input "3"
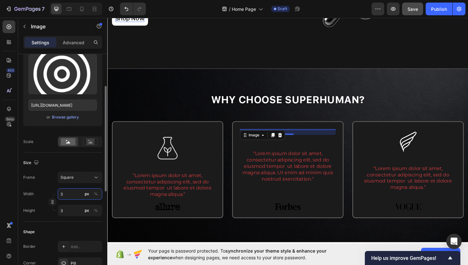
type input "30"
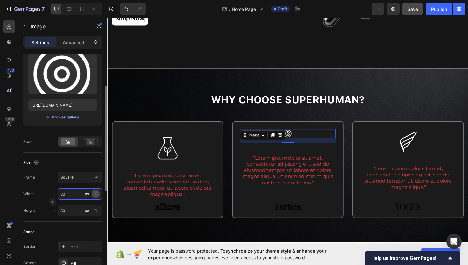
type input "30"
click at [96, 194] on div "%" at bounding box center [96, 194] width 4 height 6
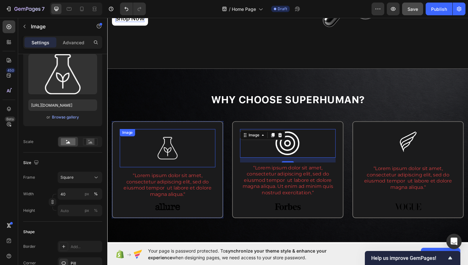
click at [205, 174] on div at bounding box center [170, 156] width 101 height 40
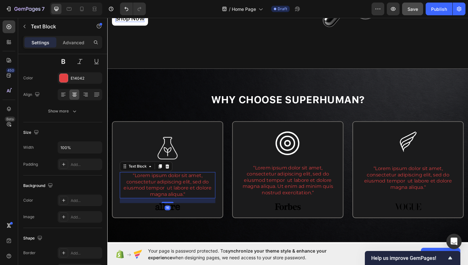
scroll to position [0, 0]
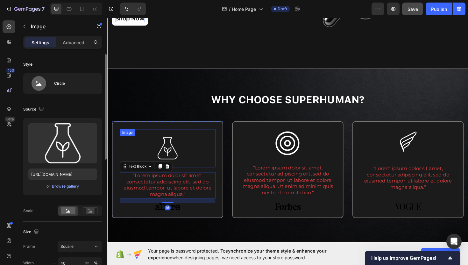
click at [200, 158] on div at bounding box center [170, 156] width 101 height 40
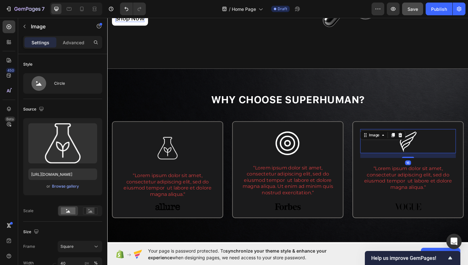
click at [431, 158] on img at bounding box center [425, 148] width 25 height 25
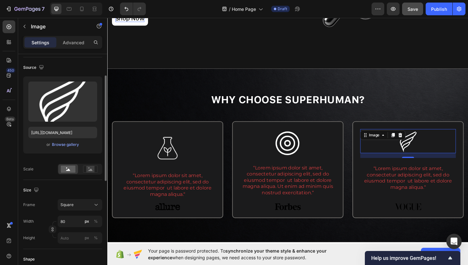
scroll to position [43, 0]
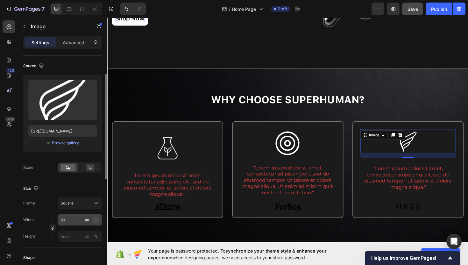
click at [97, 218] on div "%" at bounding box center [96, 220] width 4 height 6
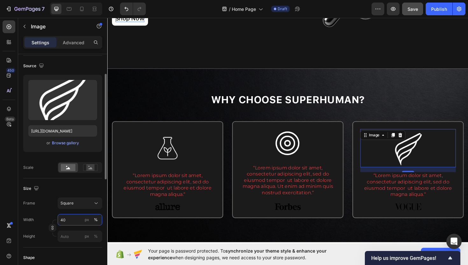
type input "4"
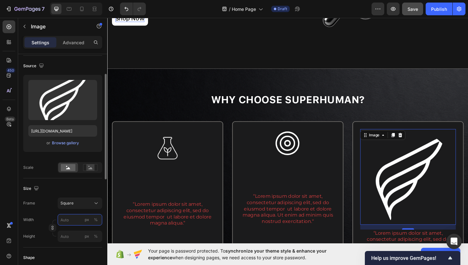
type input "3"
type input "30"
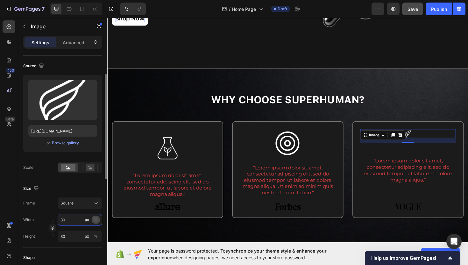
type input "30"
click at [95, 219] on div "%" at bounding box center [96, 220] width 4 height 6
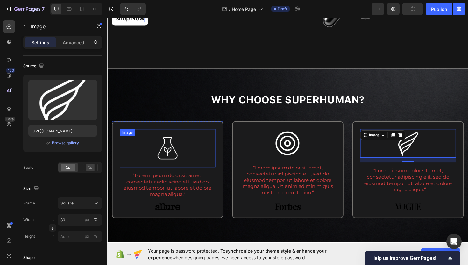
click at [179, 167] on img at bounding box center [171, 156] width 40 height 40
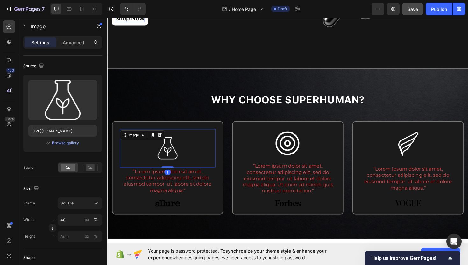
drag, startPoint x: 172, startPoint y: 181, endPoint x: 172, endPoint y: 176, distance: 4.8
click at [172, 176] on div "Image 1 “Lorem ipsum dolor sit amet, consectetur adipiscing elit, sed do eiusmo…" at bounding box center [170, 177] width 101 height 82
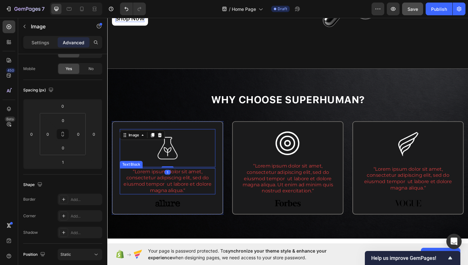
click at [189, 196] on p "“Lorem ipsum dolor sit amet, consectetur adipiscing elit, sed do eiusmod tempor…" at bounding box center [171, 191] width 100 height 26
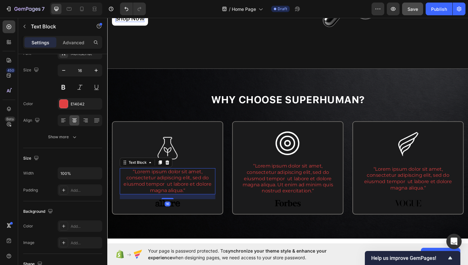
scroll to position [0, 0]
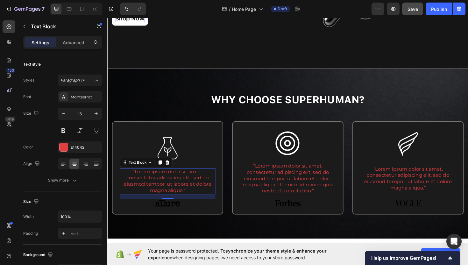
click at [171, 194] on p "“Lorem ipsum dolor sit amet, consectetur adipiscing elit, sed do eiusmod tempor…" at bounding box center [171, 191] width 100 height 26
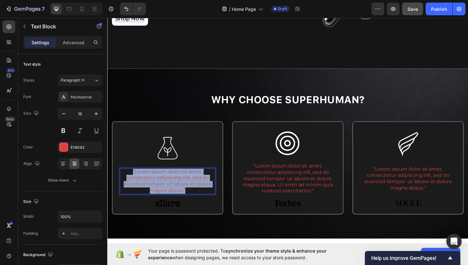
click at [171, 194] on p "“Lorem ipsum dolor sit amet, consectetur adipiscing elit, sed do eiusmod tempor…" at bounding box center [171, 191] width 100 height 26
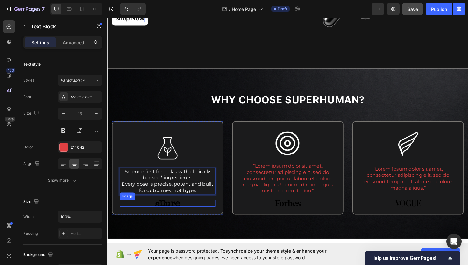
click at [167, 214] on img at bounding box center [171, 215] width 26 height 8
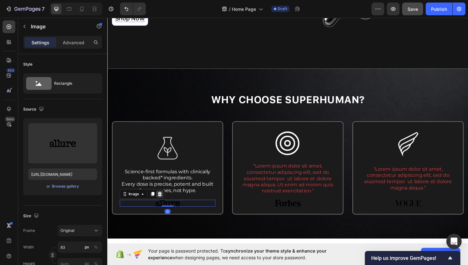
click at [162, 204] on icon at bounding box center [163, 204] width 4 height 4
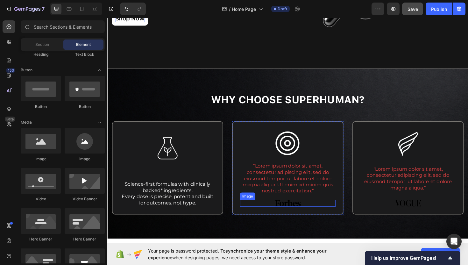
click at [318, 212] on div at bounding box center [298, 214] width 101 height 7
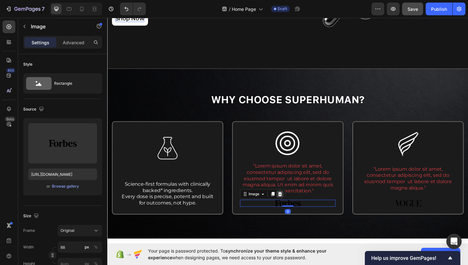
click at [292, 204] on icon at bounding box center [290, 204] width 5 height 5
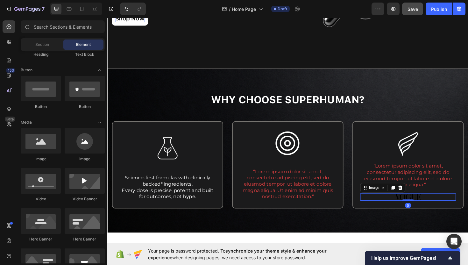
click at [420, 205] on img at bounding box center [426, 207] width 29 height 7
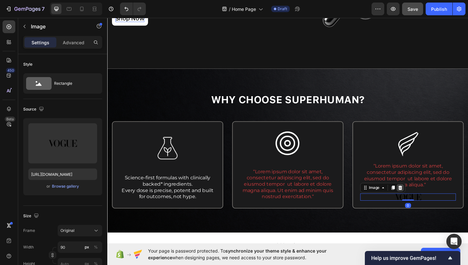
click at [417, 198] on icon at bounding box center [418, 198] width 4 height 4
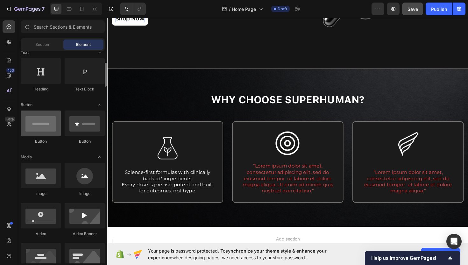
scroll to position [96, 0]
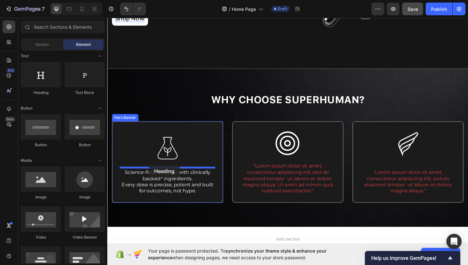
drag, startPoint x: 154, startPoint y: 99, endPoint x: 152, endPoint y: 174, distance: 74.9
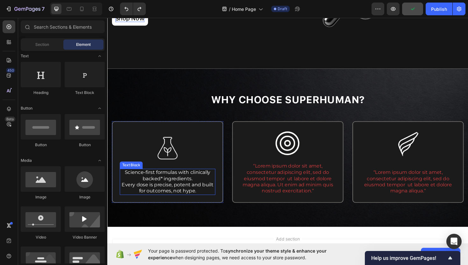
click at [167, 188] on span "Science-first formulas with clinically backed* ingredients." at bounding box center [171, 184] width 91 height 13
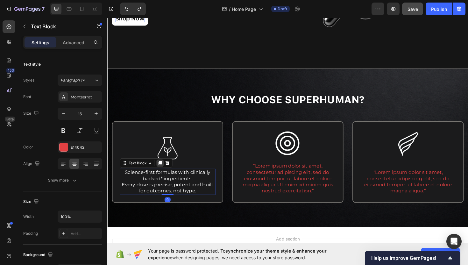
click at [164, 172] on icon at bounding box center [163, 171] width 4 height 4
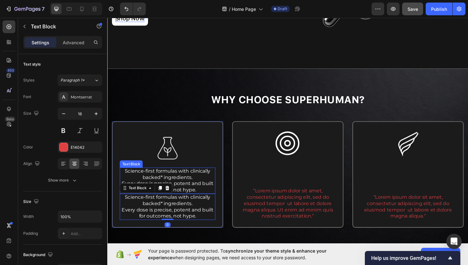
click at [179, 187] on span "Science-first formulas with clinically backed* ingredients." at bounding box center [171, 183] width 91 height 13
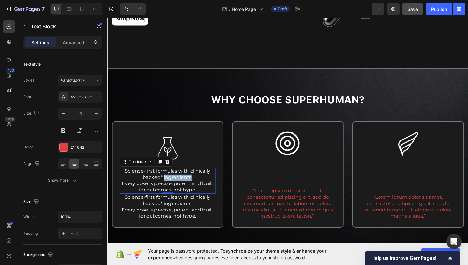
click at [175, 187] on span "Science-first formulas with clinically backed* ingredients." at bounding box center [171, 183] width 91 height 13
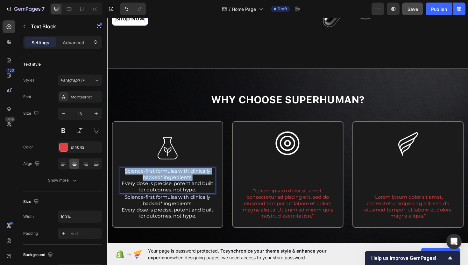
click at [175, 187] on span "Science-first formulas with clinically backed* ingredients." at bounding box center [171, 183] width 91 height 13
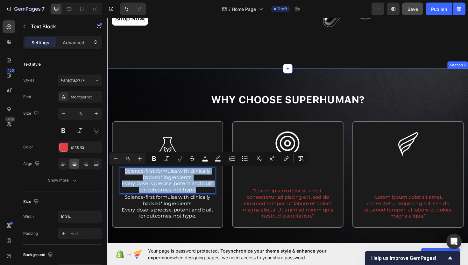
drag, startPoint x: 207, startPoint y: 199, endPoint x: 109, endPoint y: 153, distance: 108.3
click at [109, 153] on div "⁠⁠⁠⁠⁠⁠⁠ Why Choose Superhuman? Heading Row Image Science-first formulas with cl…" at bounding box center [298, 169] width 382 height 194
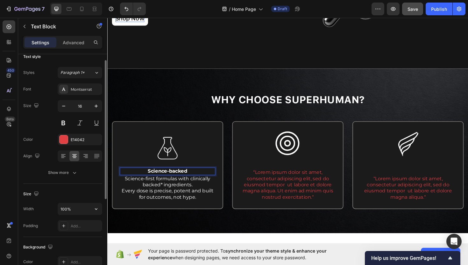
scroll to position [9, 0]
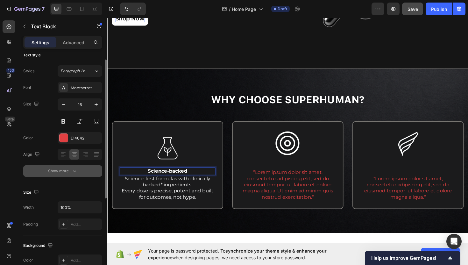
click at [58, 169] on div "Show more" at bounding box center [63, 171] width 30 height 6
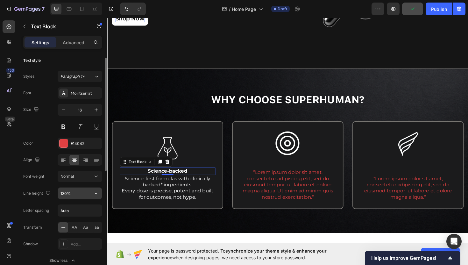
scroll to position [5, 0]
click at [60, 140] on div at bounding box center [64, 142] width 8 height 8
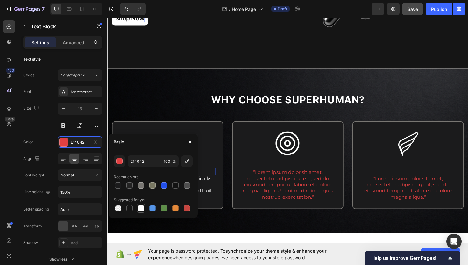
click at [141, 208] on div at bounding box center [141, 208] width 6 height 6
type input "FFFFFF"
click at [191, 142] on icon "button" at bounding box center [190, 141] width 3 height 3
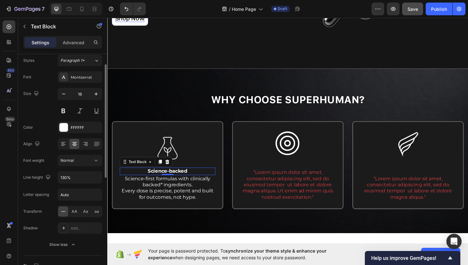
scroll to position [20, 0]
click at [74, 161] on div "Normal" at bounding box center [77, 160] width 32 height 6
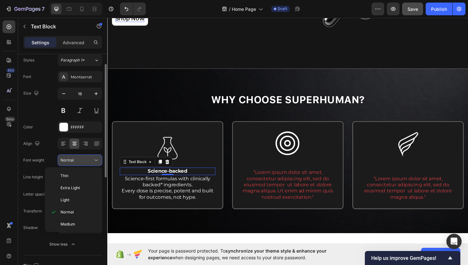
click at [74, 161] on div "Normal" at bounding box center [77, 160] width 32 height 6
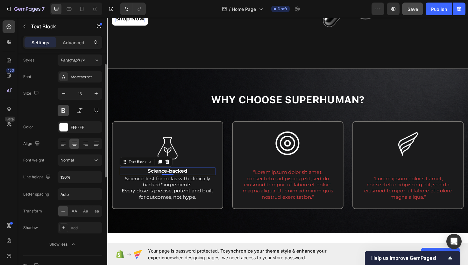
click at [64, 113] on button at bounding box center [63, 110] width 11 height 11
click at [64, 111] on button at bounding box center [63, 110] width 11 height 11
click at [159, 182] on strong "Science-backed" at bounding box center [171, 180] width 42 height 6
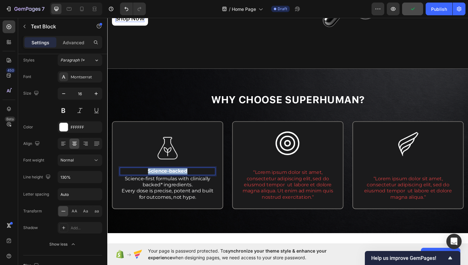
click at [159, 182] on strong "Science-backed" at bounding box center [171, 180] width 42 height 6
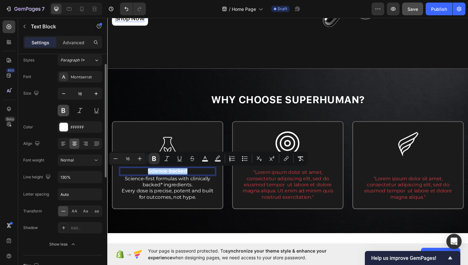
click at [64, 112] on button at bounding box center [63, 110] width 11 height 11
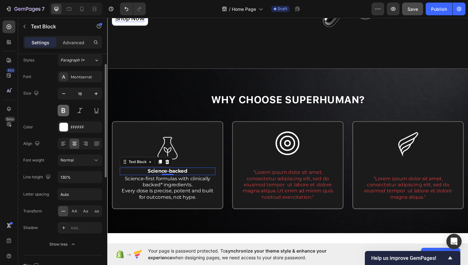
click at [64, 112] on button at bounding box center [63, 110] width 11 height 11
click at [190, 181] on strong "Science-backed" at bounding box center [171, 180] width 42 height 6
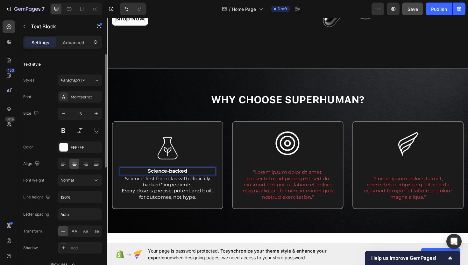
scroll to position [2, 0]
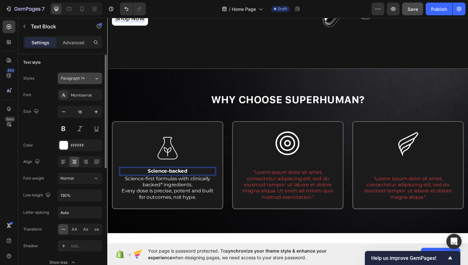
click at [90, 79] on div "Paragraph 1*" at bounding box center [77, 78] width 33 height 6
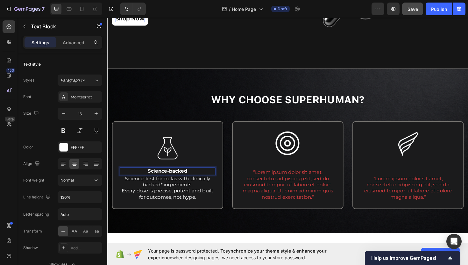
click at [175, 180] on strong "Science-backed" at bounding box center [171, 180] width 42 height 6
click at [157, 158] on icon "Editor contextual toolbar" at bounding box center [154, 158] width 6 height 6
click at [167, 181] on span "Science-backed" at bounding box center [171, 180] width 41 height 6
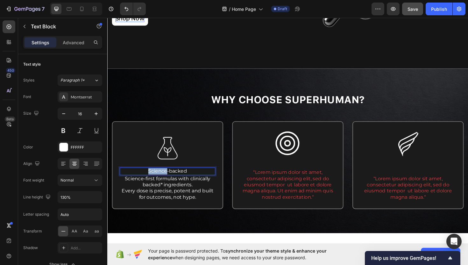
click at [167, 181] on span "Science-backed" at bounding box center [171, 180] width 41 height 6
click at [91, 177] on div "Normal" at bounding box center [77, 180] width 32 height 6
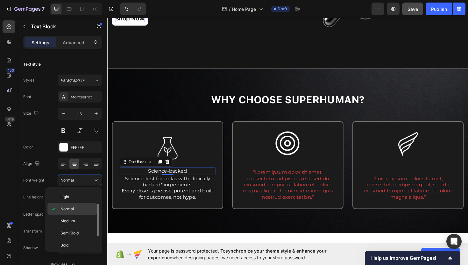
scroll to position [29, 0]
click at [80, 225] on p "Semi Bold" at bounding box center [78, 228] width 34 height 6
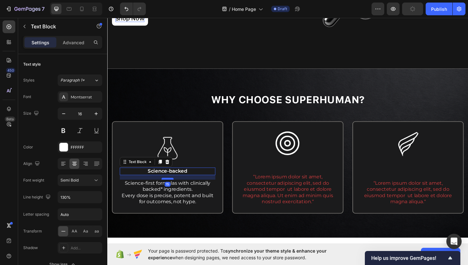
drag, startPoint x: 173, startPoint y: 183, endPoint x: 172, endPoint y: 188, distance: 4.5
click at [172, 188] on div at bounding box center [171, 188] width 13 height 2
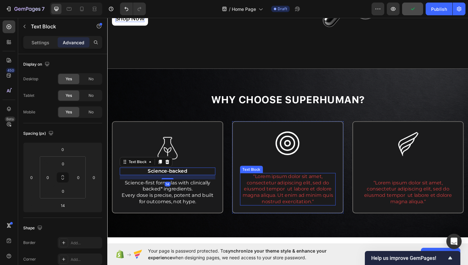
click at [278, 190] on p "“Lorem ipsum dolor sit amet, consectetur adipiscing elit, sed do eiusmod tempor…" at bounding box center [298, 199] width 100 height 33
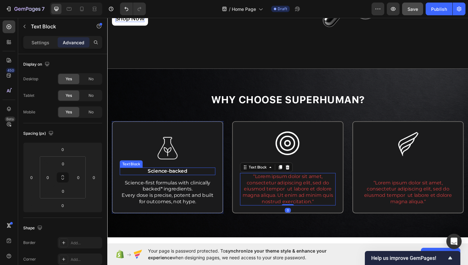
click at [169, 181] on span "Science-backed" at bounding box center [171, 180] width 42 height 6
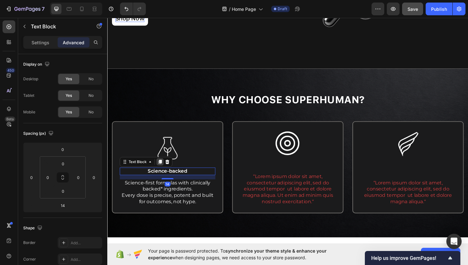
click at [162, 172] on icon at bounding box center [163, 170] width 5 height 5
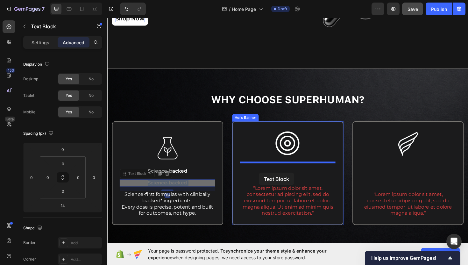
drag, startPoint x: 160, startPoint y: 190, endPoint x: 268, endPoint y: 182, distance: 108.0
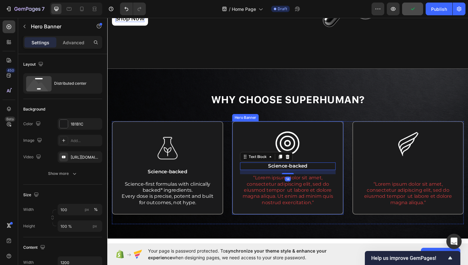
click at [247, 180] on div "Image Science-backed Text Block 14 “Lorem ipsum dolor sit amet, consectetur adi…" at bounding box center [298, 176] width 117 height 97
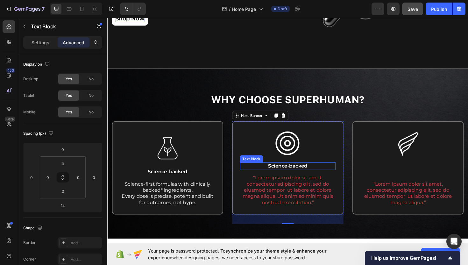
click at [281, 174] on span "Science-backed" at bounding box center [299, 175] width 42 height 6
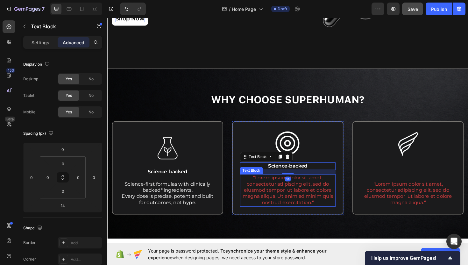
click at [274, 196] on p "“Lorem ipsum dolor sit amet, consectetur adipiscing elit, sed do eiusmod tempor…" at bounding box center [298, 200] width 100 height 33
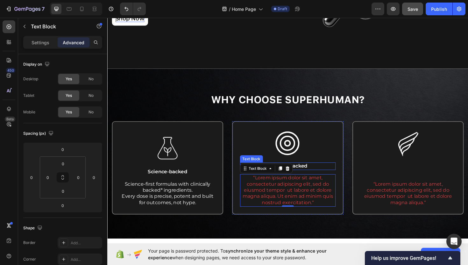
click at [315, 174] on span "Science-backed" at bounding box center [299, 175] width 42 height 6
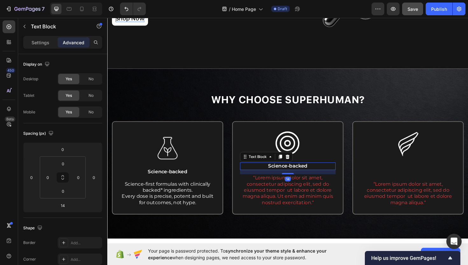
click at [315, 174] on span "Science-backed" at bounding box center [299, 175] width 42 height 6
click at [338, 175] on strong "Stacks that go beyond capsules." at bounding box center [298, 175] width 87 height 6
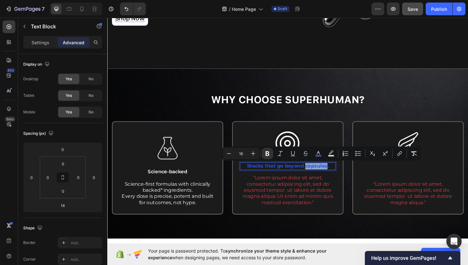
drag, startPoint x: 340, startPoint y: 175, endPoint x: 316, endPoint y: 176, distance: 23.6
click at [316, 176] on strong "Stacks that go beyond capsules." at bounding box center [298, 175] width 87 height 6
click at [308, 175] on strong "Stacks that go beyond products." at bounding box center [298, 175] width 87 height 6
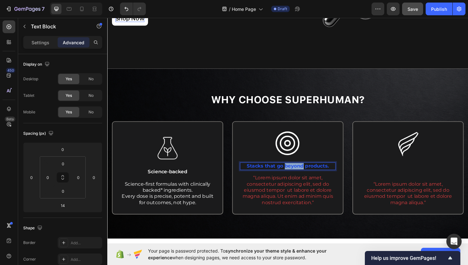
click at [308, 175] on strong "Stacks that go beyond products." at bounding box center [298, 175] width 87 height 6
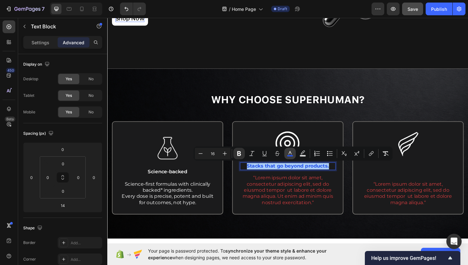
click at [290, 154] on icon "Editor contextual toolbar" at bounding box center [290, 153] width 6 height 6
type input "2350EB"
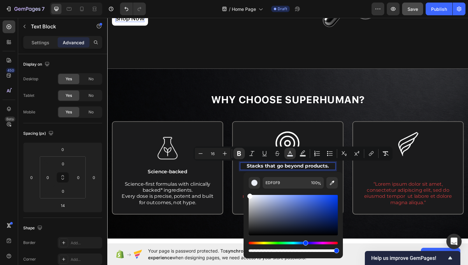
type input "FFFFFF"
drag, startPoint x: 253, startPoint y: 196, endPoint x: 244, endPoint y: 193, distance: 9.5
click at [244, 193] on div "FFFFFF 100 %" at bounding box center [293, 212] width 99 height 81
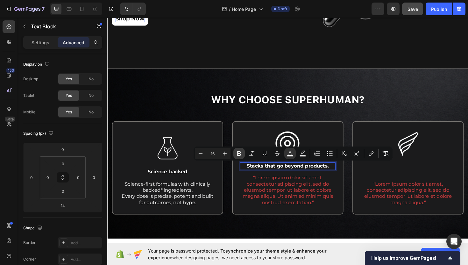
click at [240, 153] on icon "Editor contextual toolbar" at bounding box center [239, 153] width 6 height 6
click at [44, 42] on p "Settings" at bounding box center [41, 42] width 18 height 7
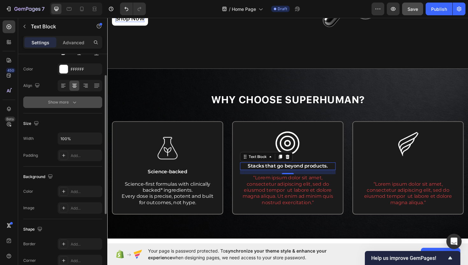
scroll to position [0, 0]
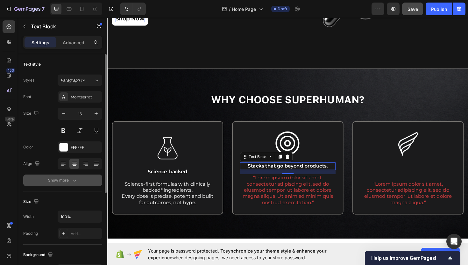
click at [66, 183] on div "Show more" at bounding box center [63, 180] width 30 height 6
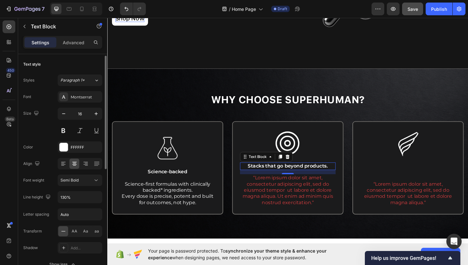
scroll to position [18, 0]
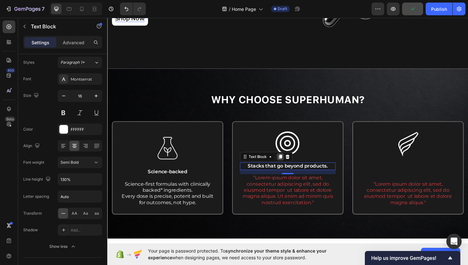
click at [289, 164] on icon at bounding box center [291, 165] width 4 height 4
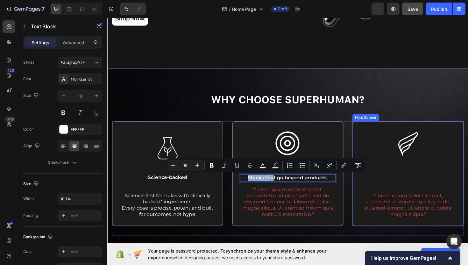
drag, startPoint x: 283, startPoint y: 187, endPoint x: 433, endPoint y: 183, distance: 150.1
click at [433, 183] on div "Image Science-backed Text Block Science-first formulas with clinically backed* …" at bounding box center [298, 187] width 373 height 121
click at [433, 183] on div "Image “Lorem ipsum dolor sit amet, consectetur adipiscing elit, sed do eiusmod …" at bounding box center [425, 183] width 101 height 95
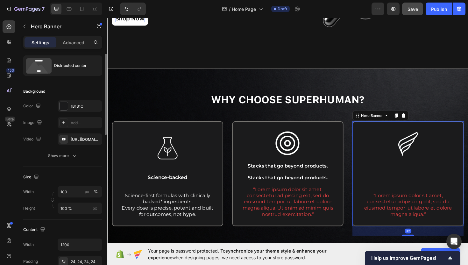
scroll to position [0, 0]
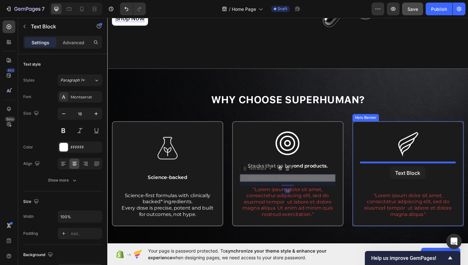
drag, startPoint x: 264, startPoint y: 189, endPoint x: 407, endPoint y: 175, distance: 143.7
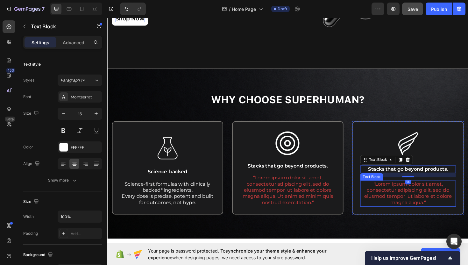
click at [391, 205] on p "“Lorem ipsum dolor sit amet, consectetur adipiscing elit, sed do eiusmod tempor…" at bounding box center [426, 204] width 100 height 26
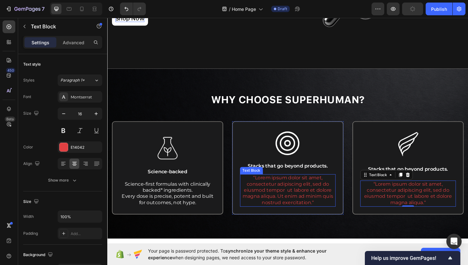
click at [299, 193] on p "“Lorem ipsum dolor sit amet, consectetur adipiscing elit, sed do eiusmod tempor…" at bounding box center [298, 200] width 100 height 33
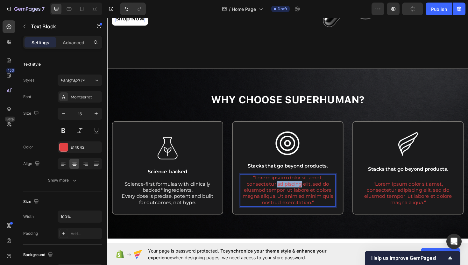
click at [299, 193] on p "“Lorem ipsum dolor sit amet, consectetur adipiscing elit, sed do eiusmod tempor…" at bounding box center [298, 200] width 100 height 33
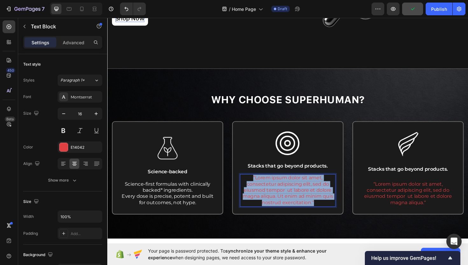
click at [299, 193] on p "“Lorem ipsum dolor sit amet, consectetur adipiscing elit, sed do eiusmod tempor…" at bounding box center [298, 200] width 100 height 33
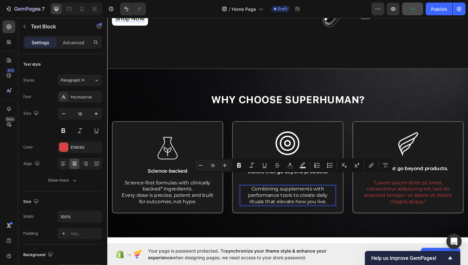
scroll to position [148, 0]
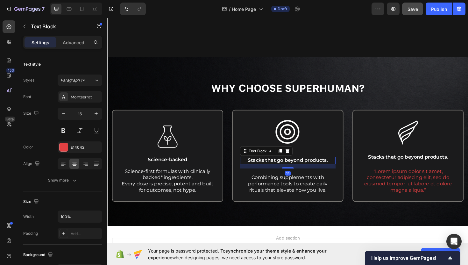
click at [300, 170] on span "Stacks that go beyond products." at bounding box center [298, 169] width 85 height 6
click at [293, 186] on span "Combining supplements with performance tools to create daily rituals that eleva…" at bounding box center [298, 193] width 84 height 19
click at [315, 169] on span "Stacks that go beyond products." at bounding box center [298, 169] width 85 height 6
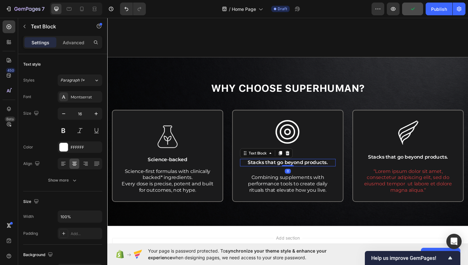
drag, startPoint x: 301, startPoint y: 177, endPoint x: 303, endPoint y: 171, distance: 6.4
click at [303, 171] on div "Stacks that go beyond products. Text Block 0" at bounding box center [298, 171] width 101 height 8
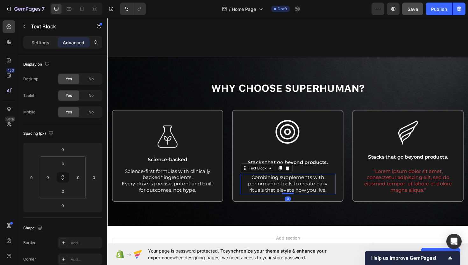
click at [306, 188] on span "Combining supplements with performance tools to create daily rituals that eleva…" at bounding box center [298, 193] width 84 height 19
click at [46, 47] on div "Settings" at bounding box center [41, 42] width 32 height 10
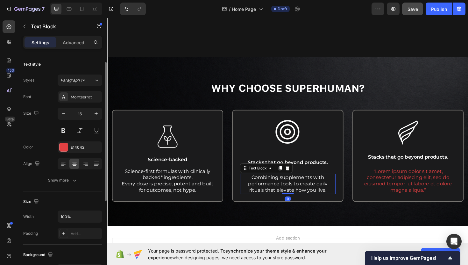
scroll to position [16, 0]
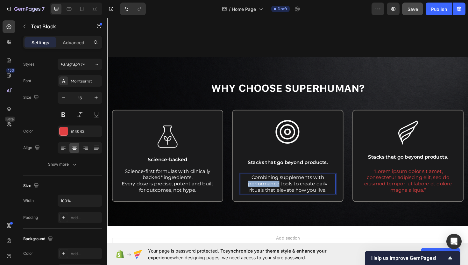
click at [278, 194] on span "Combining supplements with performance tools to create daily rituals that eleva…" at bounding box center [298, 193] width 84 height 19
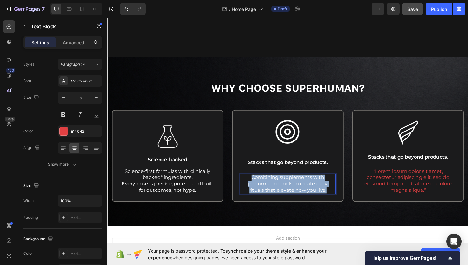
click at [278, 194] on span "Combining supplements with performance tools to create daily rituals that eleva…" at bounding box center [298, 193] width 84 height 19
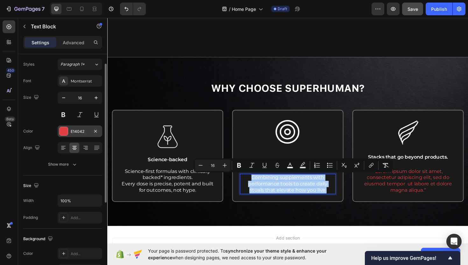
click at [66, 131] on div at bounding box center [64, 131] width 8 height 8
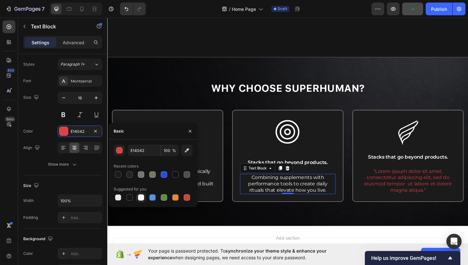
click at [141, 199] on div at bounding box center [141, 197] width 6 height 6
type input "FFFFFF"
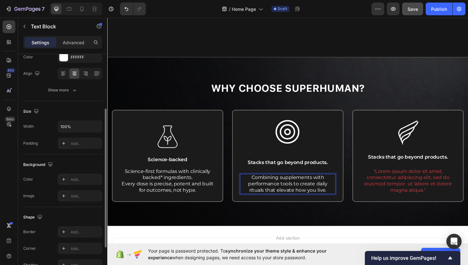
scroll to position [148, 0]
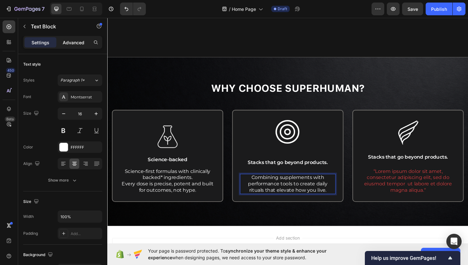
click at [68, 41] on p "Advanced" at bounding box center [74, 42] width 22 height 7
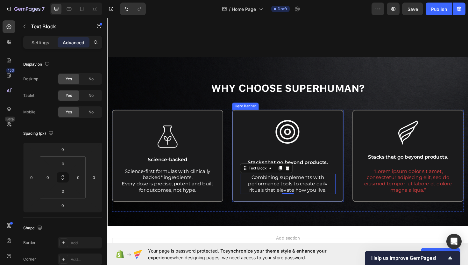
click at [320, 179] on div "Image Stacks that go beyond products. Text Block Combining supplements with per…" at bounding box center [298, 164] width 101 height 81
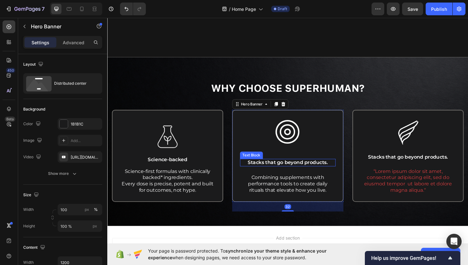
click at [313, 170] on span "Stacks that go beyond products." at bounding box center [298, 171] width 85 height 6
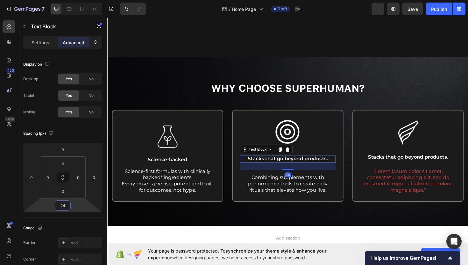
type input "26"
drag, startPoint x: 82, startPoint y: 202, endPoint x: 82, endPoint y: 197, distance: 4.2
click at [82, 0] on html "7 / Home Page Draft Preview Save Publish 450 Beta Sections(18) Elements(83) Sec…" at bounding box center [234, 0] width 468 height 0
click at [319, 198] on span "Combining supplements with performance tools to create daily rituals that eleva…" at bounding box center [298, 193] width 84 height 19
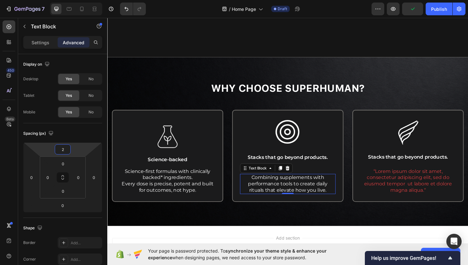
type input "0"
click at [74, 0] on html "7 / Home Page Draft Preview Publish 450 Beta Sections(18) Elements(83) Section …" at bounding box center [234, 0] width 468 height 0
type input "0"
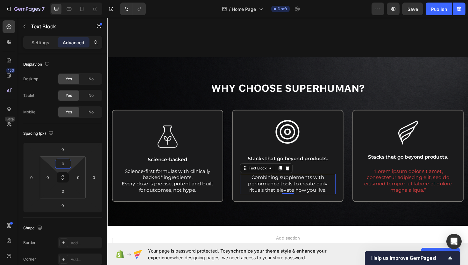
click at [75, 0] on html "7 / Home Page Draft Preview Save Publish 450 Beta Sections(18) Elements(83) Sec…" at bounding box center [234, 0] width 468 height 0
drag, startPoint x: 73, startPoint y: 193, endPoint x: 73, endPoint y: 209, distance: 15.6
click at [73, 0] on html "7 / Home Page Draft Preview Save Publish 450 Beta Sections(18) Elements(83) Sec…" at bounding box center [234, 0] width 468 height 0
click at [73, 198] on div "0 0 0 0" at bounding box center [63, 177] width 46 height 42
drag, startPoint x: 73, startPoint y: 193, endPoint x: 73, endPoint y: 181, distance: 11.8
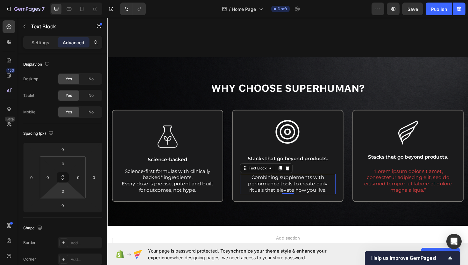
click at [73, 0] on html "7 / Home Page Draft Preview Save Publish 450 Beta Sections(18) Elements(83) Sec…" at bounding box center [234, 0] width 468 height 0
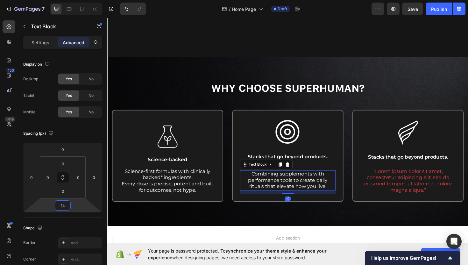
type input "16"
click at [77, 0] on html "7 / Home Page Draft Preview Save Publish 450 Beta Sections(18) Elements(83) Sec…" at bounding box center [234, 0] width 468 height 0
click at [397, 188] on p "“Lorem ipsum dolor sit amet, consectetur adipiscing elit, sed do eiusmod tempor…" at bounding box center [426, 190] width 100 height 26
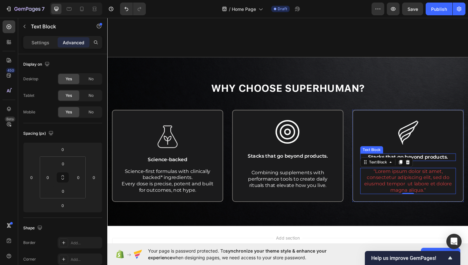
click at [449, 166] on span "Stacks that go beyond products." at bounding box center [425, 165] width 85 height 6
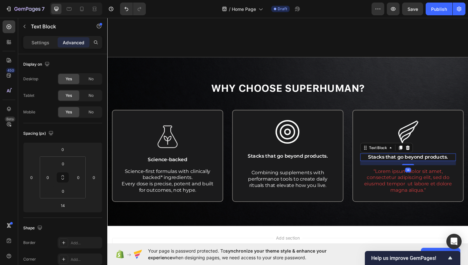
click at [449, 166] on span "Stacks that go beyond products." at bounding box center [425, 165] width 85 height 6
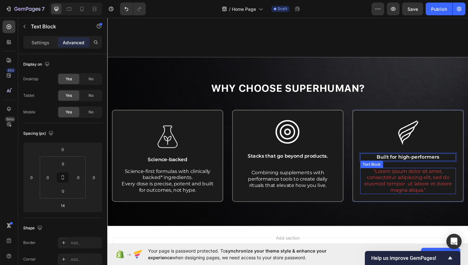
click at [454, 191] on p "“Lorem ipsum dolor sit amet, consectetur adipiscing elit, sed do eiusmod tempor…" at bounding box center [426, 190] width 100 height 26
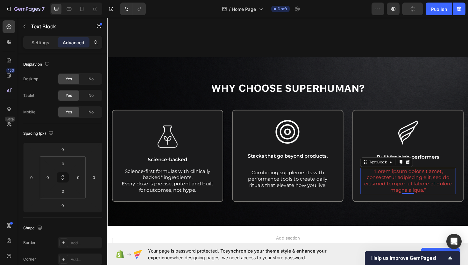
click at [413, 190] on p "“Lorem ipsum dolor sit amet, consectetur adipiscing elit, sed do eiusmod tempor…" at bounding box center [426, 190] width 100 height 26
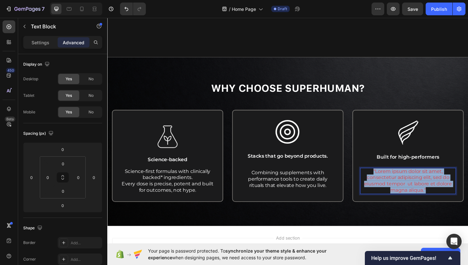
click at [413, 190] on p "“Lorem ipsum dolor sit amet, consectetur adipiscing elit, sed do eiusmod tempor…" at bounding box center [426, 190] width 100 height 26
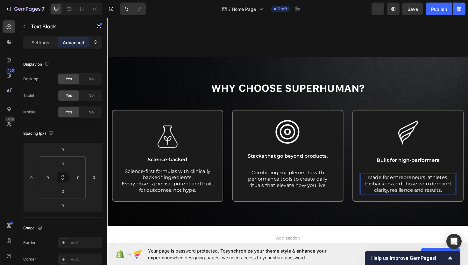
scroll to position [155, 0]
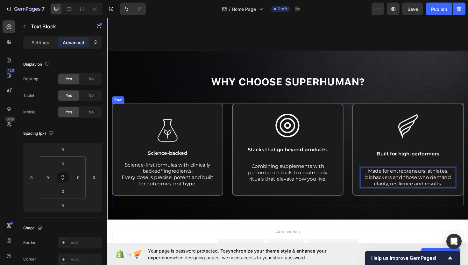
click at [399, 215] on div "Image Built for high-performers Text Block Made for entrepreneurs, athletes, bi…" at bounding box center [426, 163] width 118 height 108
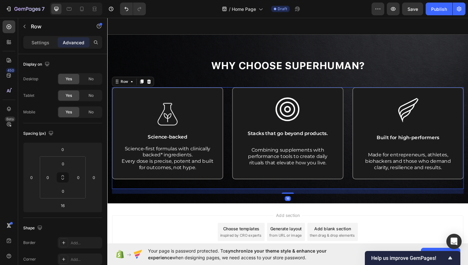
scroll to position [174, 0]
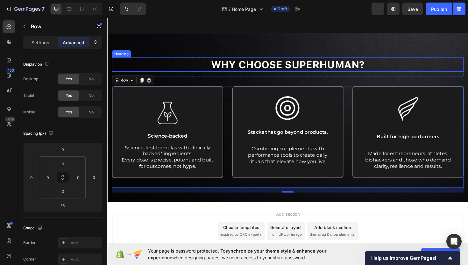
click at [191, 61] on p "⁠⁠⁠⁠⁠⁠⁠ Why Choose Superhuman?" at bounding box center [298, 68] width 371 height 14
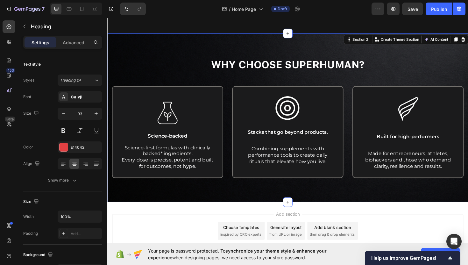
click at [205, 46] on div "⁠⁠⁠⁠⁠⁠⁠ Why Choose Superhuman? Heading Row Image Science-backed Text Block Scie…" at bounding box center [298, 123] width 382 height 179
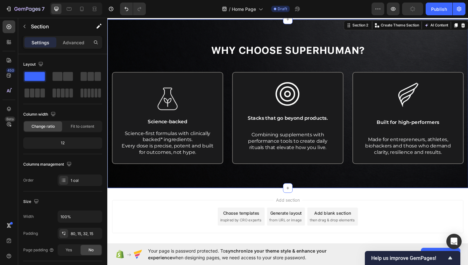
scroll to position [221, 0]
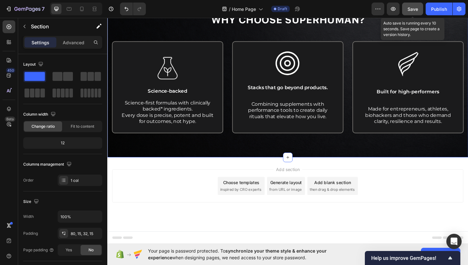
click at [409, 12] on button "Save" at bounding box center [412, 9] width 21 height 13
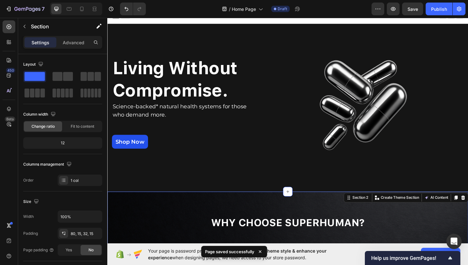
scroll to position [6, 0]
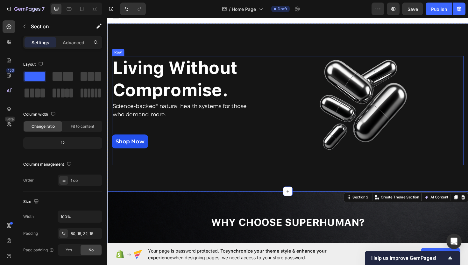
click at [236, 167] on div "Living Without Compromise. Heading Science-backed* natural health systems for t…" at bounding box center [189, 116] width 154 height 116
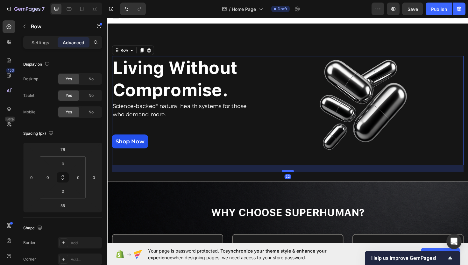
drag, startPoint x: 301, startPoint y: 191, endPoint x: 302, endPoint y: 180, distance: 10.6
click at [302, 180] on div at bounding box center [298, 180] width 13 height 2
type input "22"
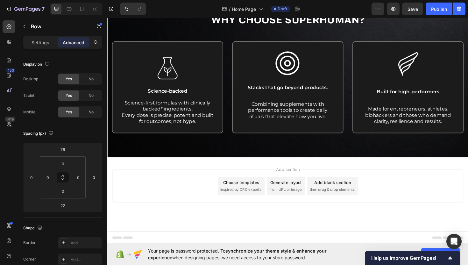
scroll to position [207, 0]
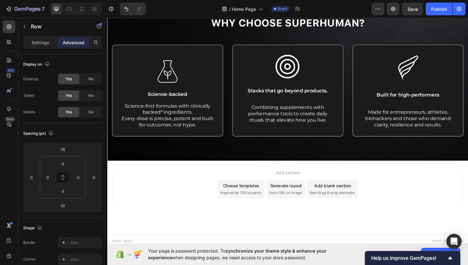
click at [339, 200] on div "Add blank section then drag & drop elements" at bounding box center [346, 199] width 54 height 19
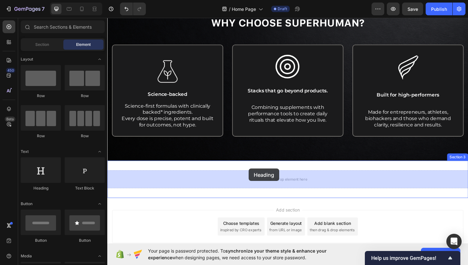
drag, startPoint x: 153, startPoint y: 100, endPoint x: 257, endPoint y: 177, distance: 129.8
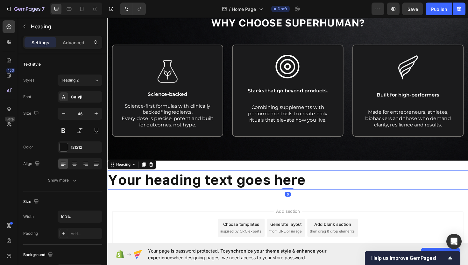
click at [252, 191] on h2 "Your heading text goes here" at bounding box center [298, 189] width 382 height 20
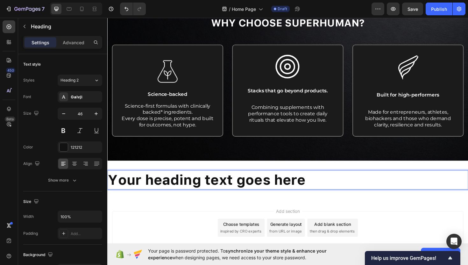
click at [252, 191] on p "Your heading text goes here" at bounding box center [298, 189] width 381 height 19
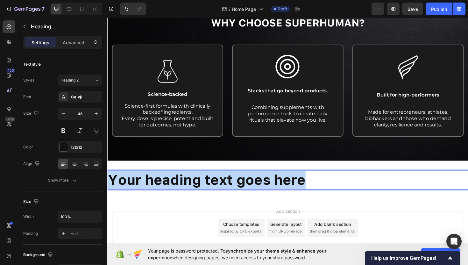
click at [252, 191] on p "Your heading text goes here" at bounding box center [298, 189] width 381 height 19
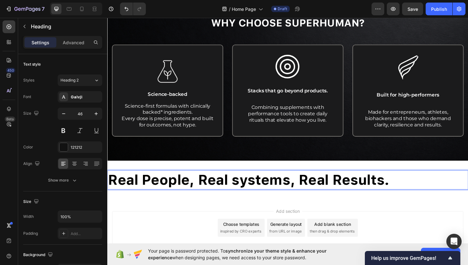
click at [249, 191] on strong "Real People, Real systems, Real Results." at bounding box center [257, 189] width 298 height 17
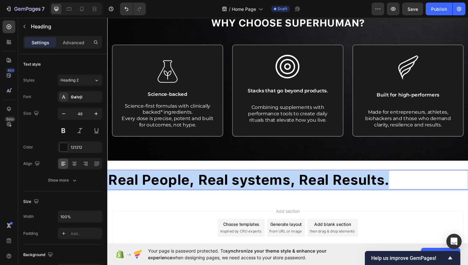
click at [249, 191] on strong "Real People, Real systems, Real Results." at bounding box center [257, 189] width 298 height 17
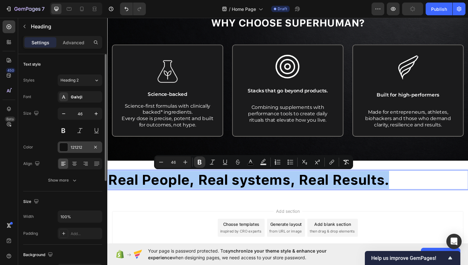
click at [65, 145] on div at bounding box center [64, 147] width 8 height 8
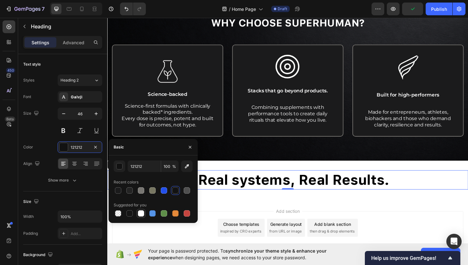
click at [140, 211] on div at bounding box center [141, 213] width 6 height 6
type input "FFFFFF"
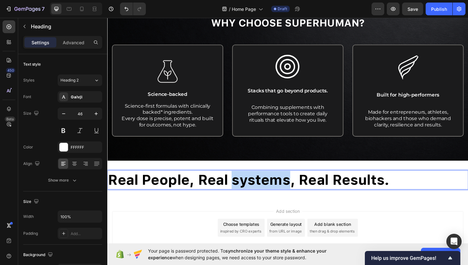
click at [250, 187] on strong "Real People, Real systems, Real Results." at bounding box center [257, 189] width 298 height 17
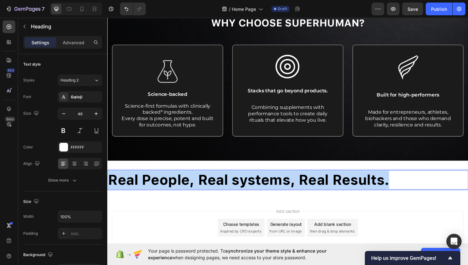
click at [250, 187] on strong "Real People, Real systems, Real Results." at bounding box center [257, 189] width 298 height 17
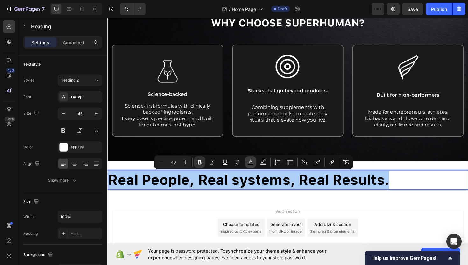
click at [252, 163] on icon "Editor contextual toolbar" at bounding box center [250, 162] width 6 height 6
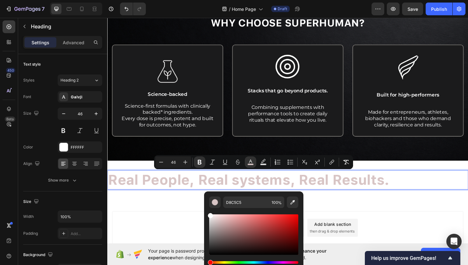
type input "FFFFFF"
drag, startPoint x: 325, startPoint y: 237, endPoint x: 209, endPoint y: 221, distance: 117.3
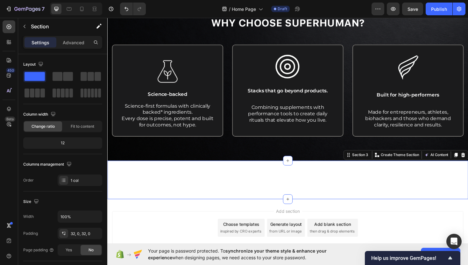
click at [404, 173] on div "⁠⁠⁠⁠⁠⁠⁠ Real People, Real systems, Real Results. Heading Section 3 You can crea…" at bounding box center [298, 189] width 382 height 41
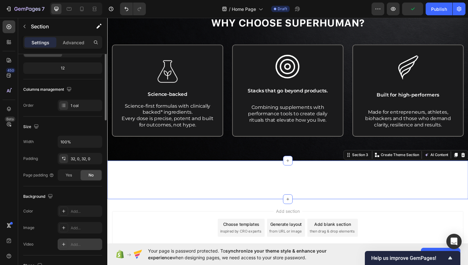
scroll to position [0, 0]
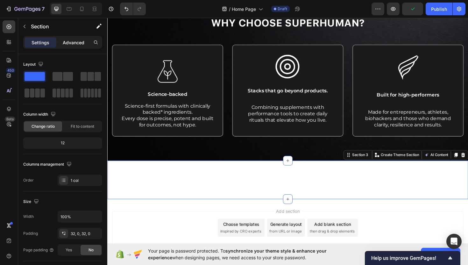
click at [72, 44] on p "Advanced" at bounding box center [74, 42] width 22 height 7
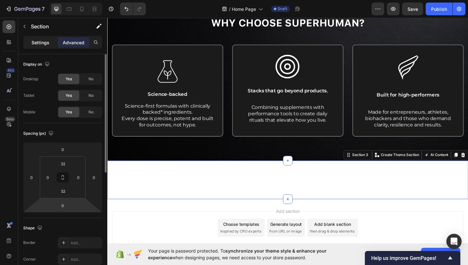
click at [45, 40] on p "Settings" at bounding box center [41, 42] width 18 height 7
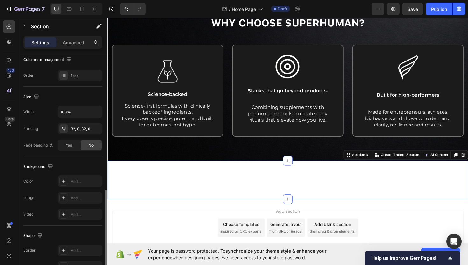
scroll to position [160, 0]
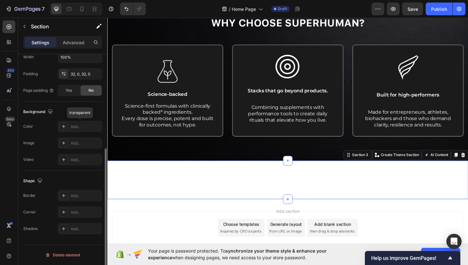
click at [66, 126] on icon at bounding box center [63, 126] width 5 height 5
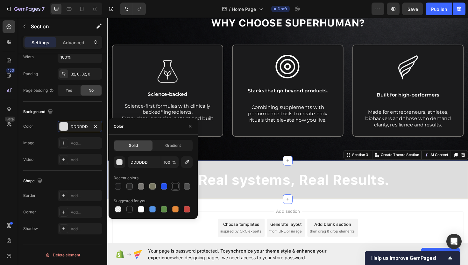
click at [174, 184] on div at bounding box center [175, 186] width 6 height 6
type input "121212"
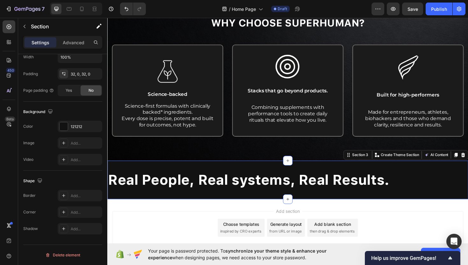
click at [262, 175] on div "⁠⁠⁠⁠⁠⁠⁠ Real People, Real systems, Real Results. Heading Section 3 You can crea…" at bounding box center [298, 189] width 382 height 41
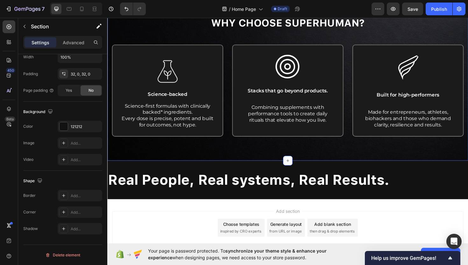
click at [257, 161] on div "⁠⁠⁠⁠⁠⁠⁠ Why Choose Superhuman? Heading Row Image Science-backed Text Block Scie…" at bounding box center [298, 79] width 382 height 179
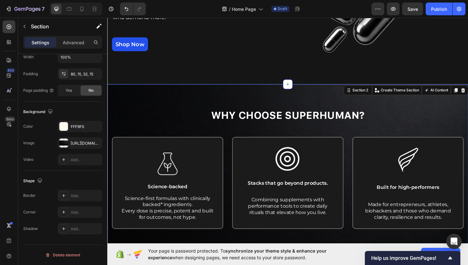
scroll to position [108, 0]
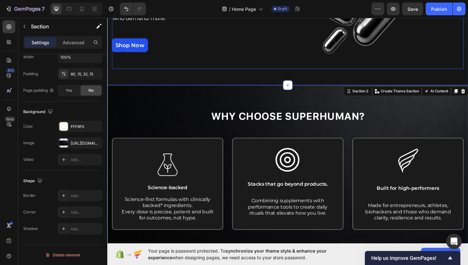
click at [227, 67] on div "Living Without Compromise. Heading Science-backed* natural health systems for t…" at bounding box center [189, 14] width 154 height 116
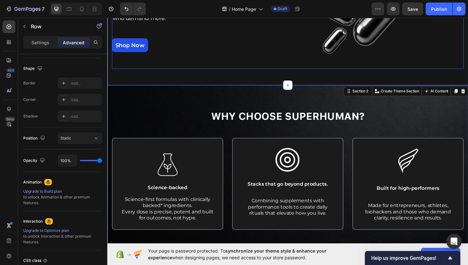
scroll to position [0, 0]
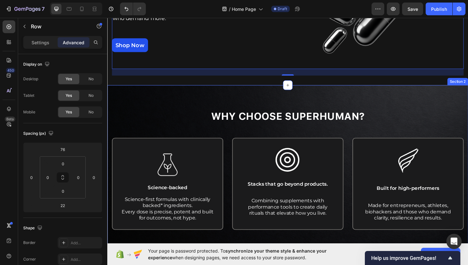
click at [192, 98] on div "⁠⁠⁠⁠⁠⁠⁠ Why Choose Superhuman? Heading Row Image Science-backed Text Block Scie…" at bounding box center [298, 178] width 382 height 179
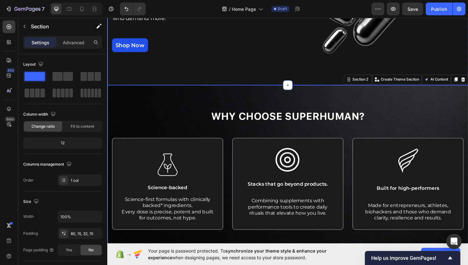
click at [157, 87] on div "Living Without Compromise. Heading Science-backed* natural health systems for t…" at bounding box center [298, 5] width 382 height 167
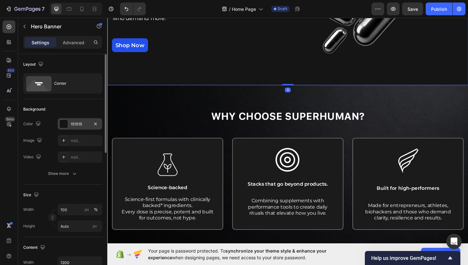
click at [68, 121] on div at bounding box center [64, 124] width 8 height 8
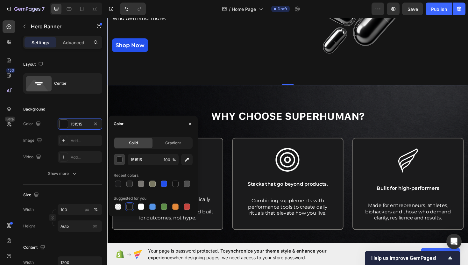
click at [124, 160] on button "button" at bounding box center [119, 159] width 11 height 11
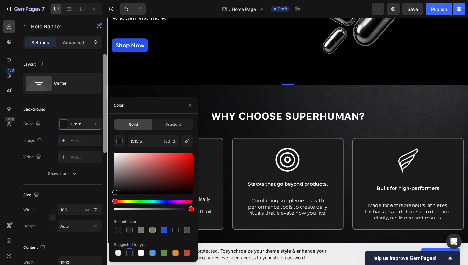
drag, startPoint x: 116, startPoint y: 188, endPoint x: 107, endPoint y: 200, distance: 14.8
click at [107, 200] on div "450 Beta Sections(18) Elements(83) Section Element Hero Section Product Detail …" at bounding box center [53, 141] width 107 height 247
type input "000000"
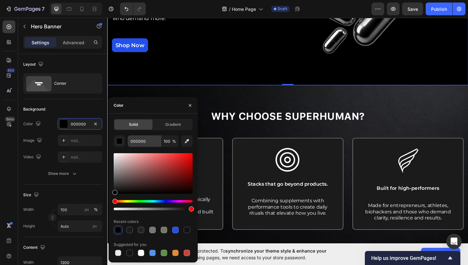
click at [114, 135] on button "button" at bounding box center [119, 140] width 11 height 11
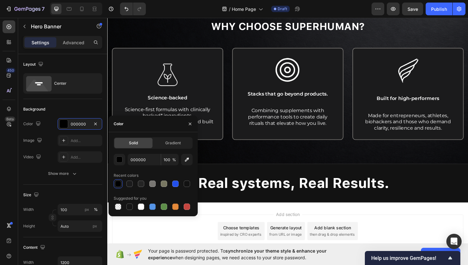
scroll to position [251, 0]
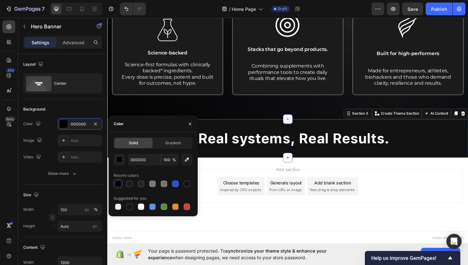
click at [229, 130] on div "Real People, Real systems, Real Results. Heading Section 3 You can create reusa…" at bounding box center [298, 145] width 382 height 41
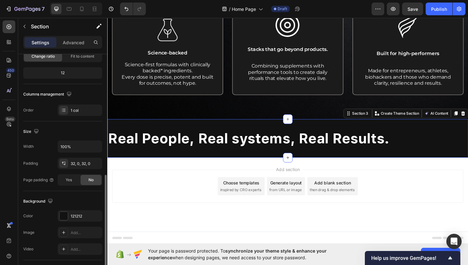
scroll to position [160, 0]
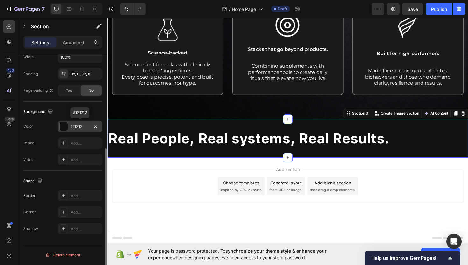
click at [66, 127] on div at bounding box center [64, 126] width 8 height 8
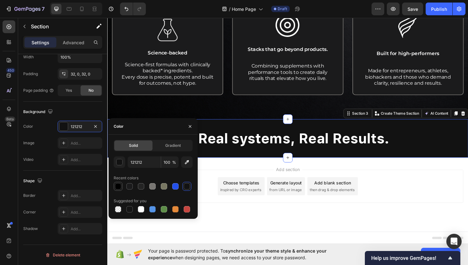
click at [119, 187] on div at bounding box center [118, 186] width 6 height 6
type input "000000"
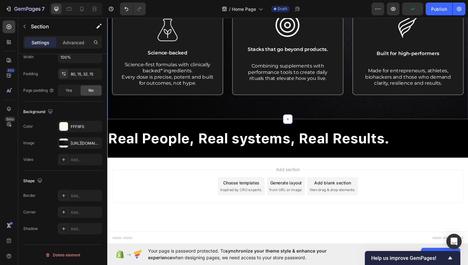
click at [261, 114] on div "⁠⁠⁠⁠⁠⁠⁠ Why Choose Superhuman? Heading Row Image Science-backed Text Block Scie…" at bounding box center [298, 43] width 373 height 143
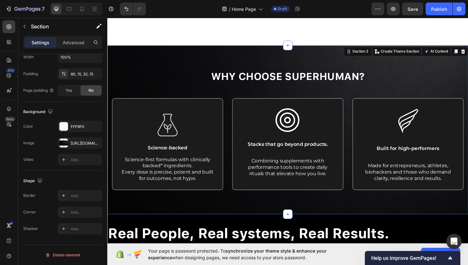
scroll to position [202, 0]
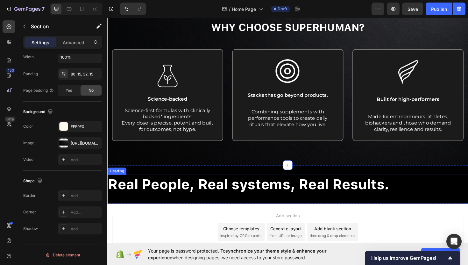
click at [255, 189] on strong "Real People, Real systems, Real Results." at bounding box center [257, 193] width 298 height 17
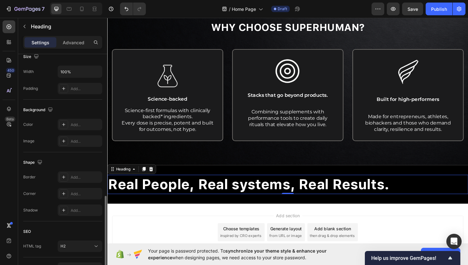
scroll to position [184, 0]
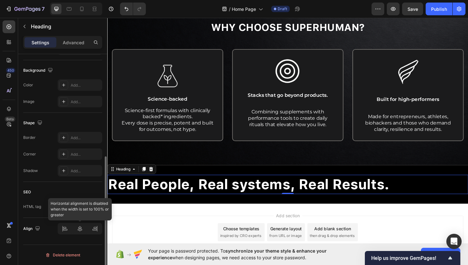
click at [81, 232] on div at bounding box center [80, 228] width 45 height 11
click at [82, 227] on div at bounding box center [80, 228] width 45 height 11
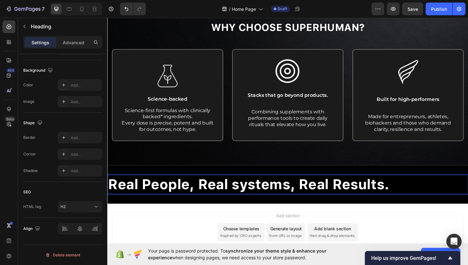
click at [243, 198] on strong "Real People, Real systems, Real Results." at bounding box center [257, 193] width 298 height 17
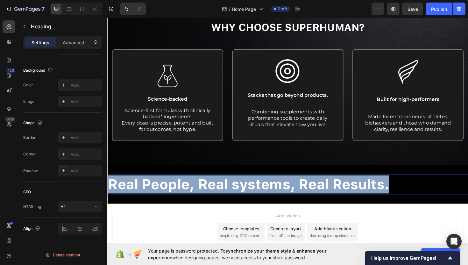
click at [243, 198] on strong "Real People, Real systems, Real Results." at bounding box center [257, 193] width 298 height 17
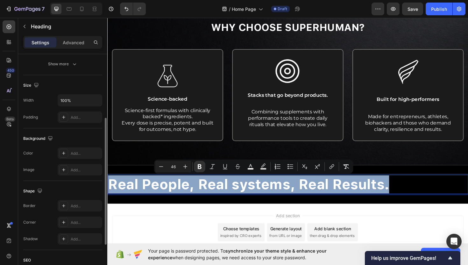
scroll to position [116, 0]
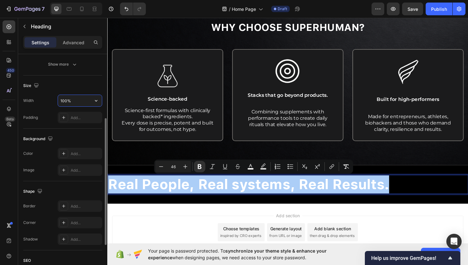
click at [73, 102] on input "100%" at bounding box center [80, 100] width 44 height 11
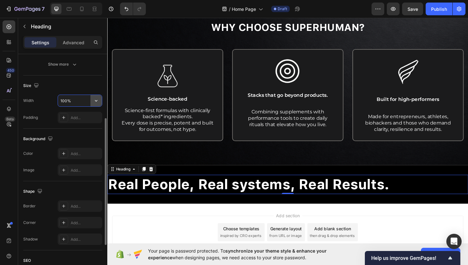
click at [93, 101] on icon "button" at bounding box center [96, 100] width 6 height 6
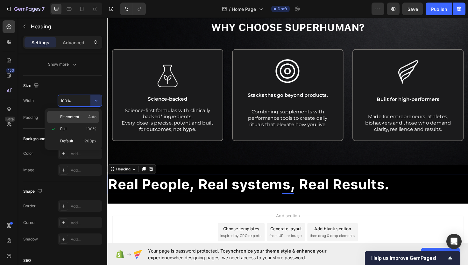
click at [72, 118] on span "Fit content" at bounding box center [69, 117] width 19 height 6
type input "Auto"
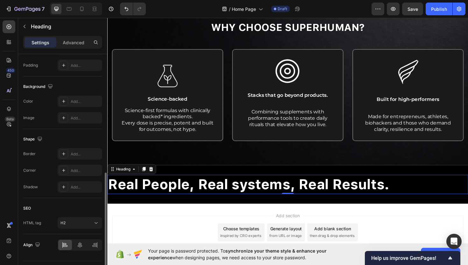
scroll to position [184, 0]
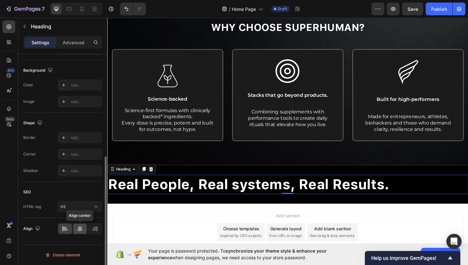
click at [81, 230] on icon at bounding box center [80, 229] width 4 height 6
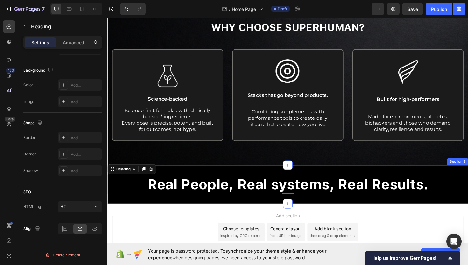
click at [223, 176] on div "⁠⁠⁠⁠⁠⁠⁠ Real People, Real systems, Real Results. Heading 0 Section 3" at bounding box center [298, 194] width 382 height 41
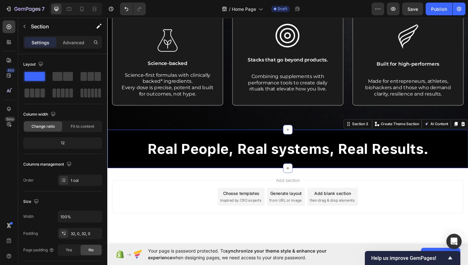
scroll to position [251, 0]
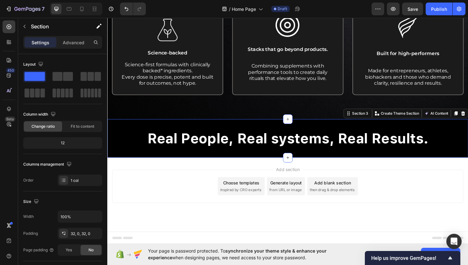
click at [256, 158] on div "⁠⁠⁠⁠⁠⁠⁠ Real People, Real systems, Real Results. Heading Section 3 You can crea…" at bounding box center [298, 145] width 382 height 41
click at [25, 30] on button "button" at bounding box center [24, 26] width 10 height 10
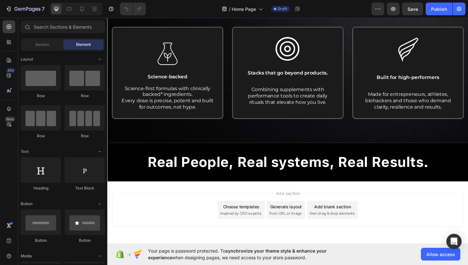
scroll to position [251, 0]
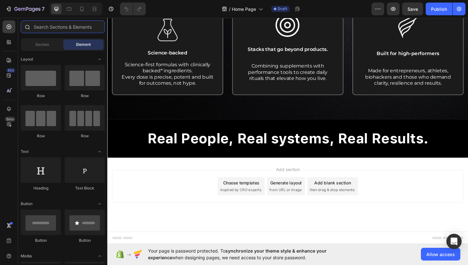
click at [78, 31] on input "text" at bounding box center [63, 26] width 84 height 13
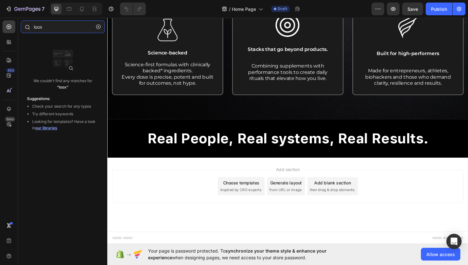
type input "loox"
click at [99, 28] on icon "button" at bounding box center [98, 27] width 4 height 4
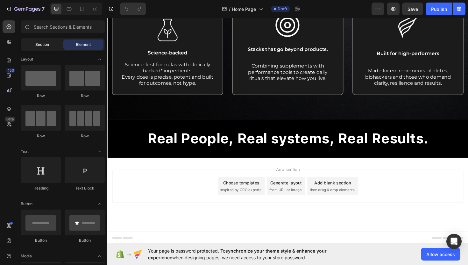
click at [48, 45] on span "Section" at bounding box center [42, 45] width 14 height 6
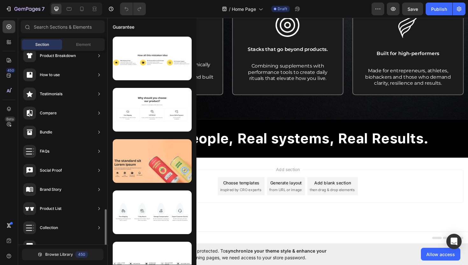
scroll to position [176, 0]
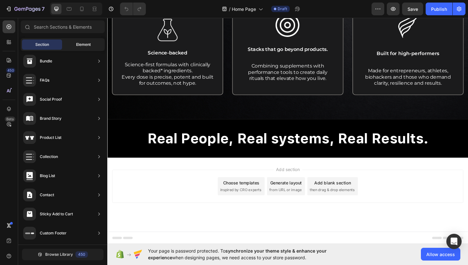
click at [76, 40] on div "Element" at bounding box center [83, 44] width 40 height 10
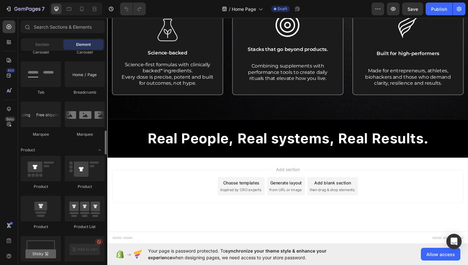
scroll to position [717, 0]
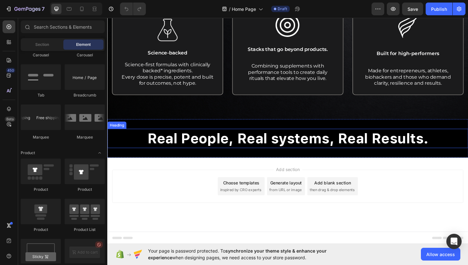
click at [210, 145] on strong "Real People, Real systems, Real Results." at bounding box center [299, 145] width 298 height 17
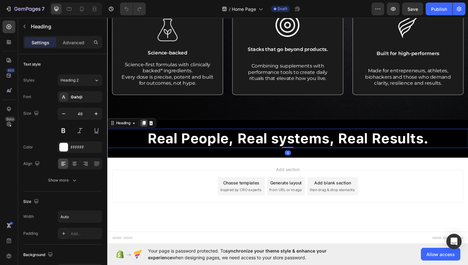
click at [147, 131] on icon at bounding box center [145, 129] width 5 height 5
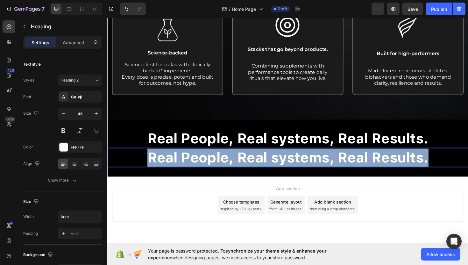
click at [261, 165] on strong "Real People, Real systems, Real Results." at bounding box center [299, 165] width 298 height 17
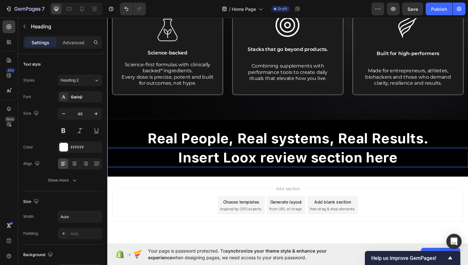
click at [266, 170] on strong "Insert Loox review section here" at bounding box center [298, 165] width 233 height 17
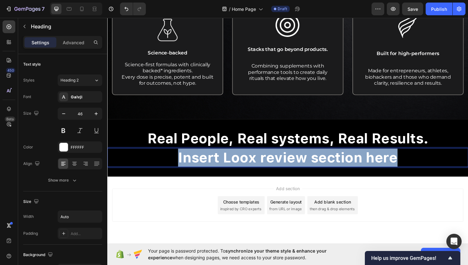
click at [266, 170] on strong "Insert Loox review section here" at bounding box center [298, 165] width 233 height 17
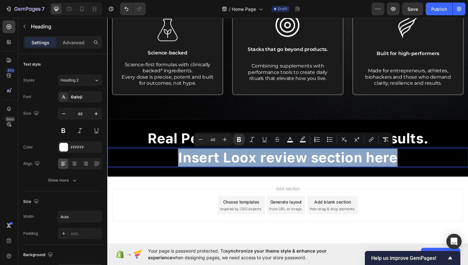
click at [374, 162] on strong "Insert Loox review section here" at bounding box center [298, 165] width 233 height 17
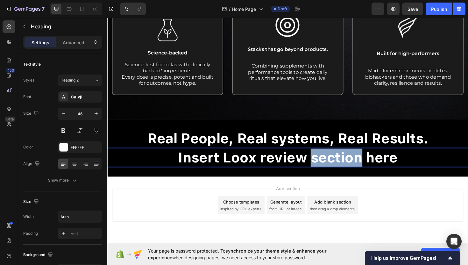
drag, startPoint x: 375, startPoint y: 163, endPoint x: 325, endPoint y: 169, distance: 50.3
click at [325, 169] on strong "Insert Loox review section here" at bounding box center [298, 165] width 233 height 17
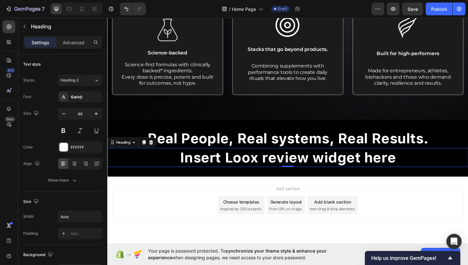
drag, startPoint x: 415, startPoint y: 166, endPoint x: 401, endPoint y: 166, distance: 13.7
click at [401, 166] on div "Insert Loox review widget here" at bounding box center [298, 166] width 382 height 20
click at [401, 166] on strong "Insert Loox review widget here" at bounding box center [298, 165] width 229 height 17
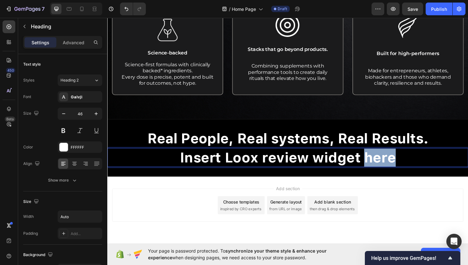
click at [401, 166] on strong "Insert Loox review widget here" at bounding box center [298, 165] width 229 height 17
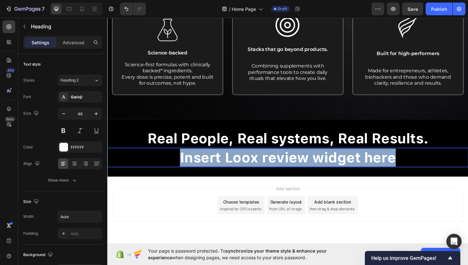
click at [401, 166] on strong "Insert Loox review widget here" at bounding box center [298, 165] width 229 height 17
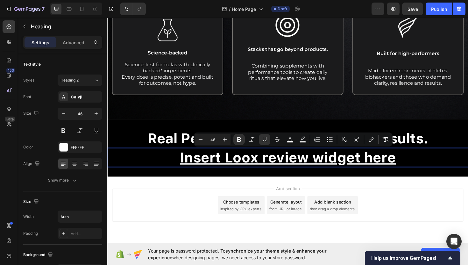
click at [401, 166] on u "Insert Loox review widget here" at bounding box center [298, 165] width 229 height 17
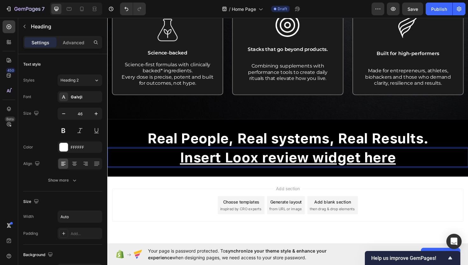
click at [401, 166] on u "Insert Loox review widget here" at bounding box center [298, 165] width 229 height 17
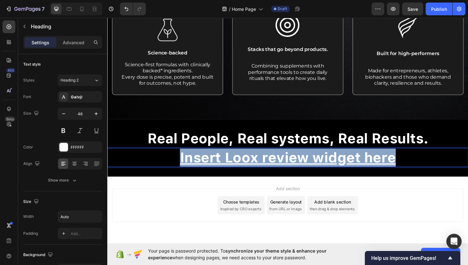
click at [401, 166] on u "Insert Loox review widget here" at bounding box center [298, 165] width 229 height 17
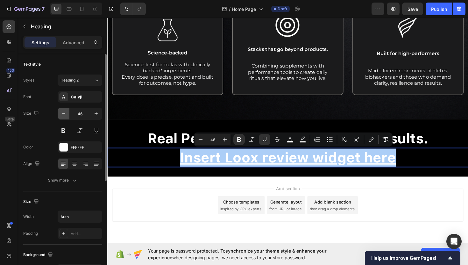
click at [66, 116] on icon "button" at bounding box center [64, 114] width 6 height 6
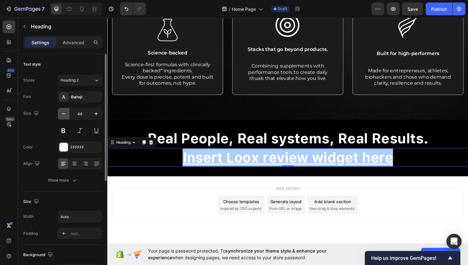
click at [66, 116] on icon "button" at bounding box center [64, 114] width 6 height 6
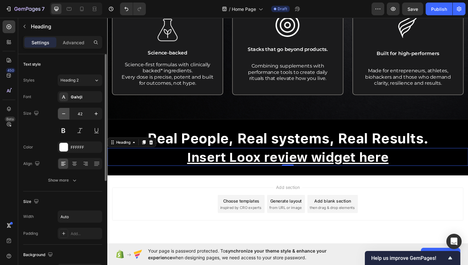
click at [66, 116] on icon "button" at bounding box center [64, 114] width 6 height 6
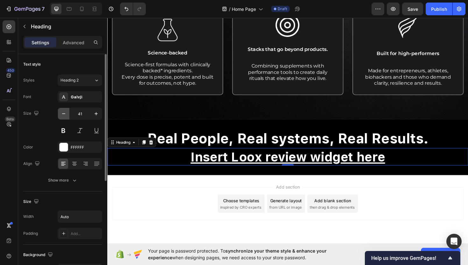
click at [66, 116] on icon "button" at bounding box center [64, 114] width 6 height 6
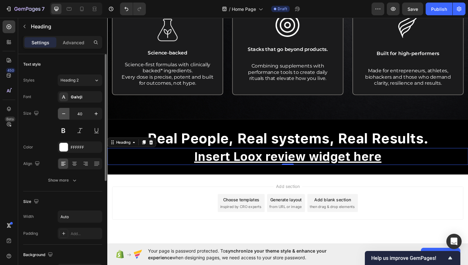
click at [66, 116] on icon "button" at bounding box center [64, 114] width 6 height 6
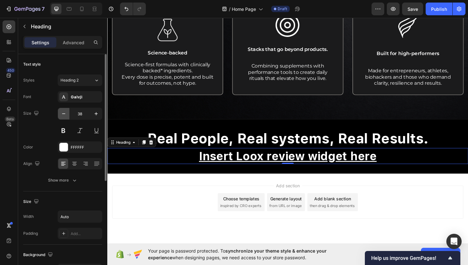
click at [66, 116] on icon "button" at bounding box center [64, 114] width 6 height 6
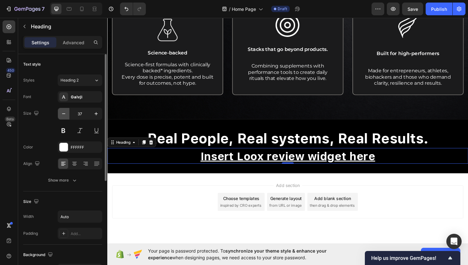
click at [66, 116] on icon "button" at bounding box center [64, 114] width 6 height 6
type input "36"
